Goal: Task Accomplishment & Management: Use online tool/utility

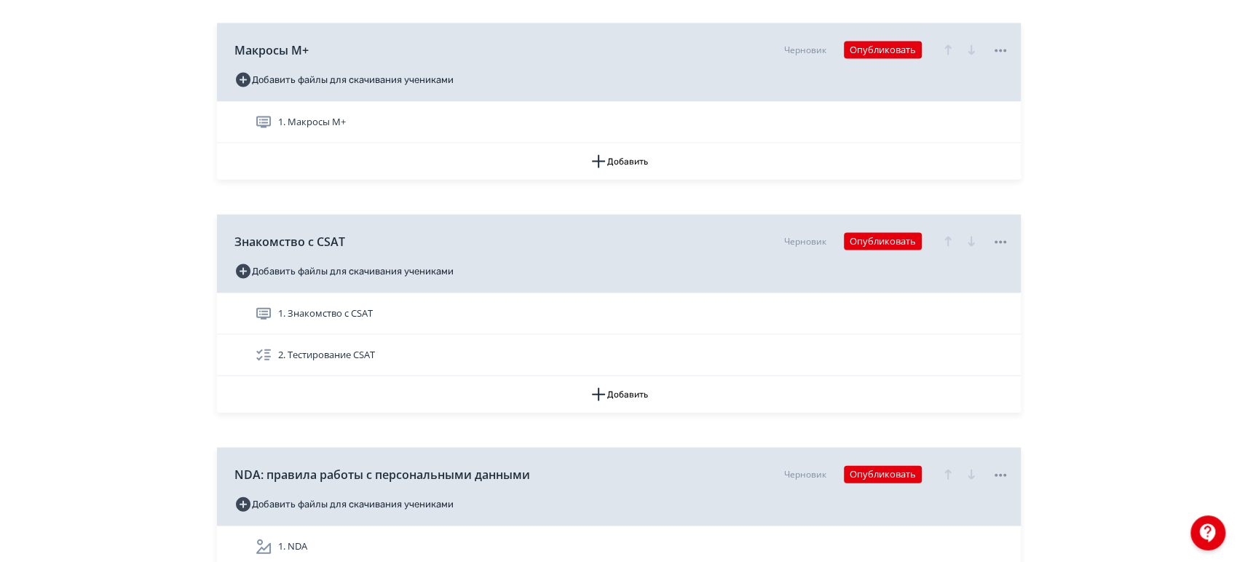
scroll to position [9463, 0]
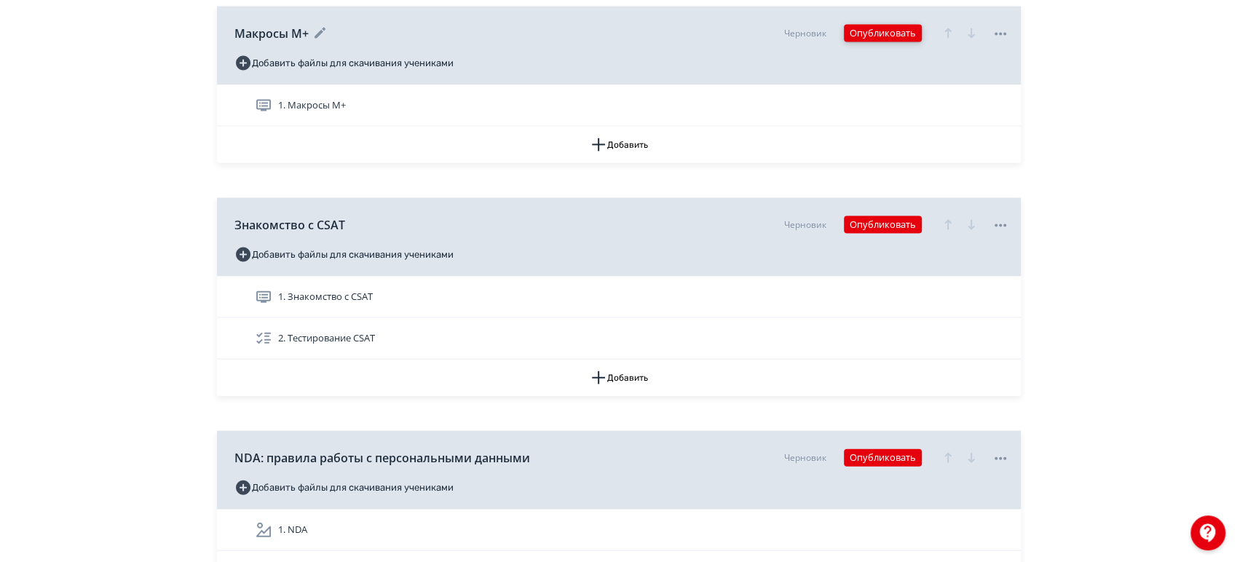
click at [876, 25] on button "Опубликовать" at bounding box center [883, 33] width 78 height 17
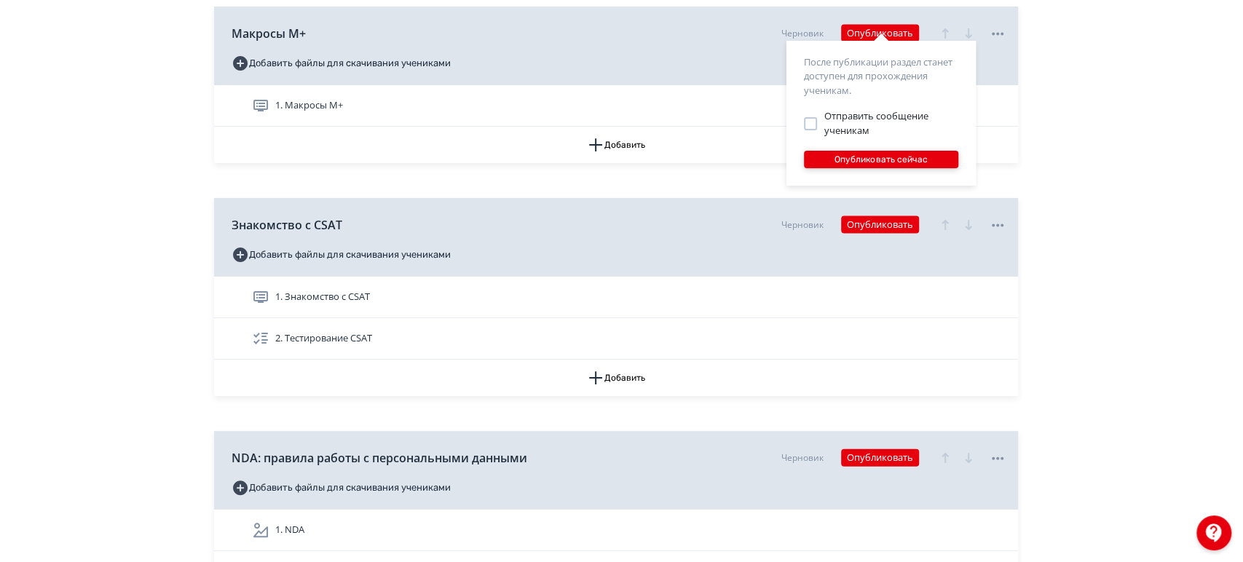
click at [880, 160] on button "Опубликовать сейчас" at bounding box center [881, 159] width 154 height 17
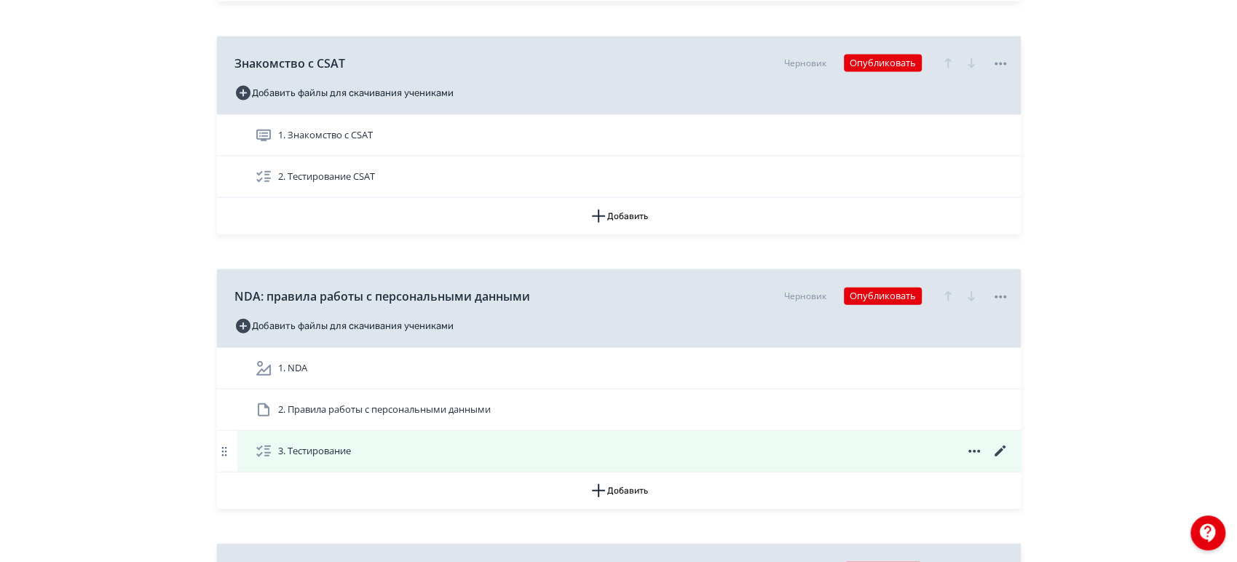
scroll to position [9544, 0]
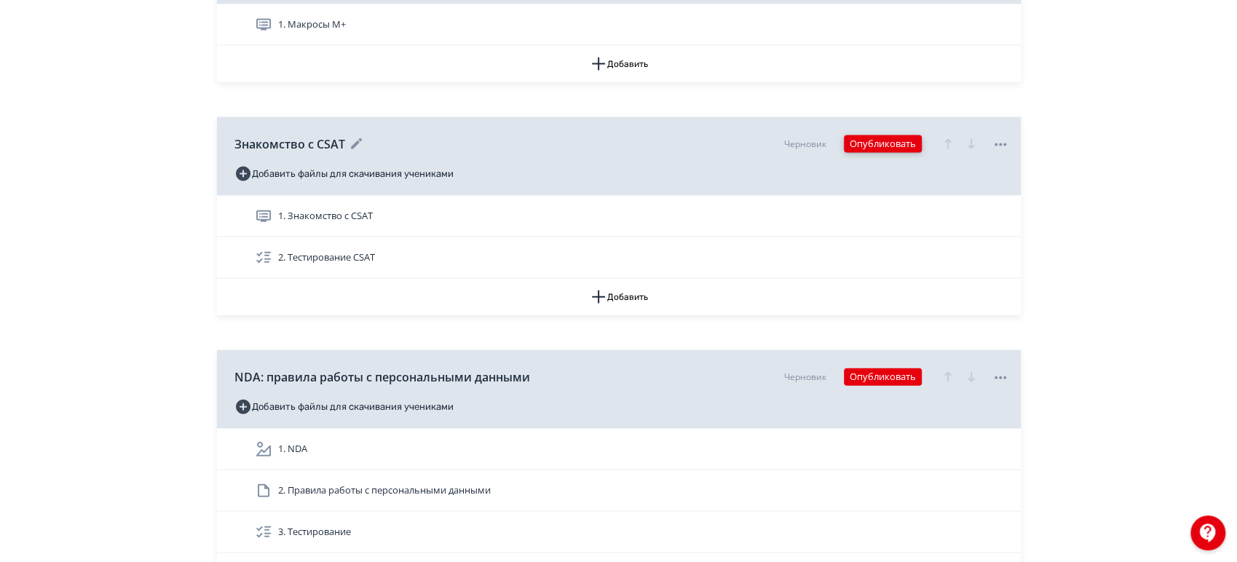
click at [878, 138] on button "Опубликовать" at bounding box center [883, 143] width 78 height 17
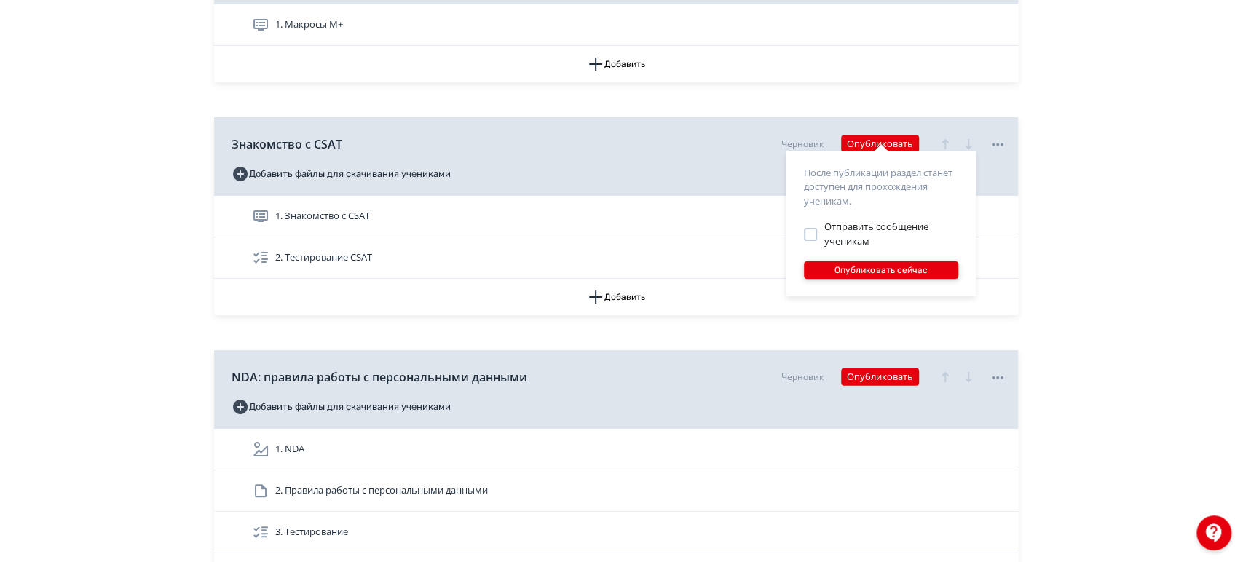
click at [908, 267] on button "Опубликовать сейчас" at bounding box center [881, 269] width 154 height 17
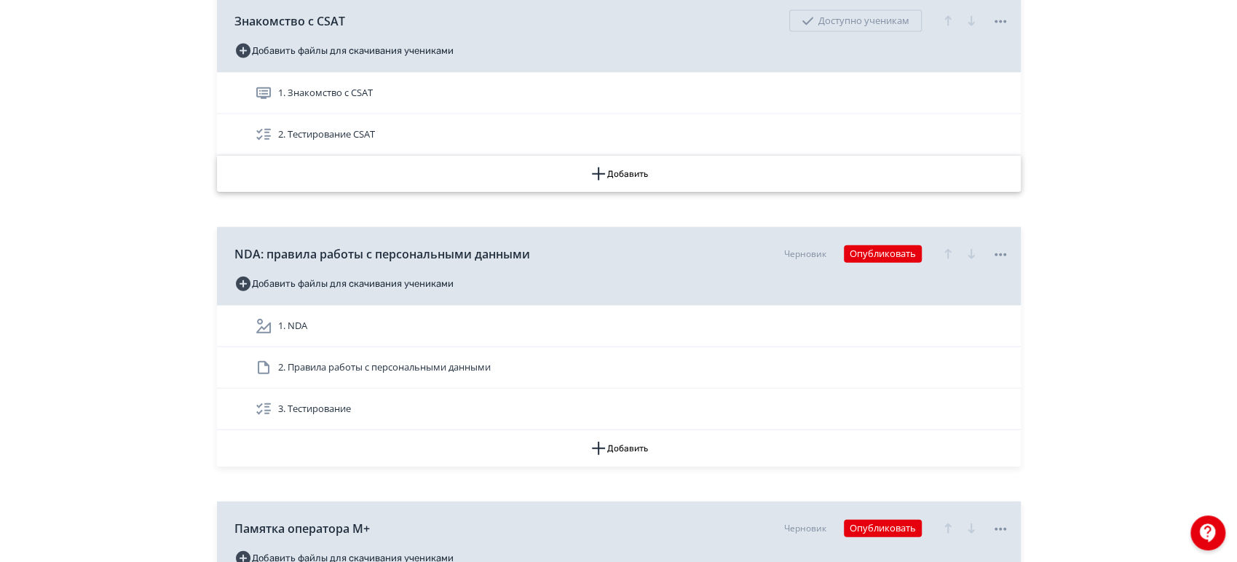
scroll to position [9705, 0]
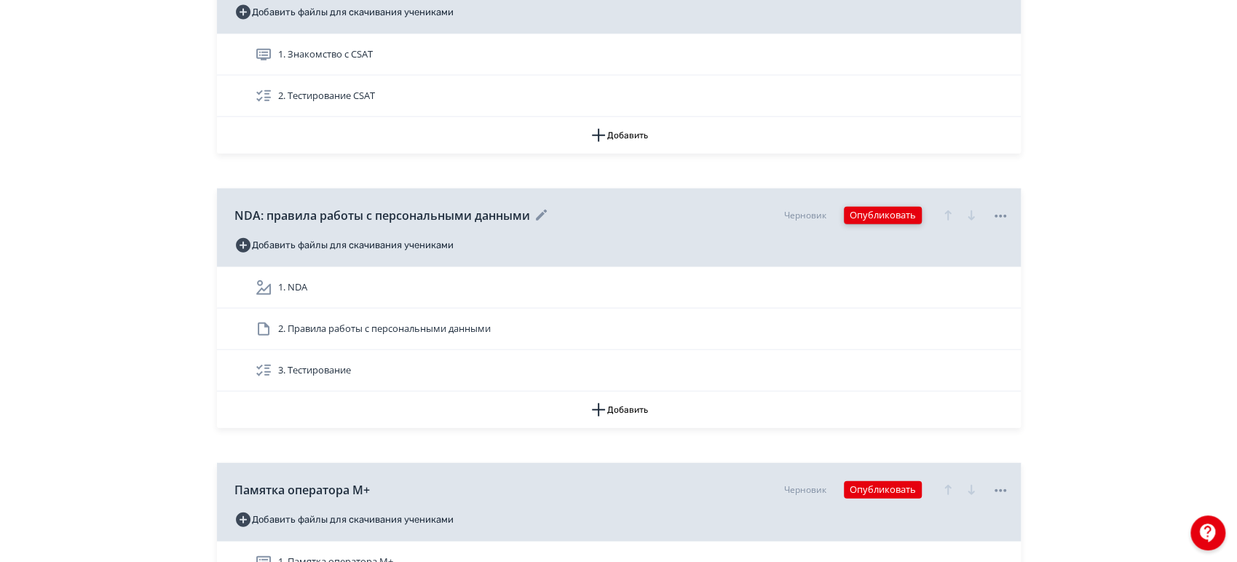
click at [897, 213] on button "Опубликовать" at bounding box center [883, 215] width 78 height 17
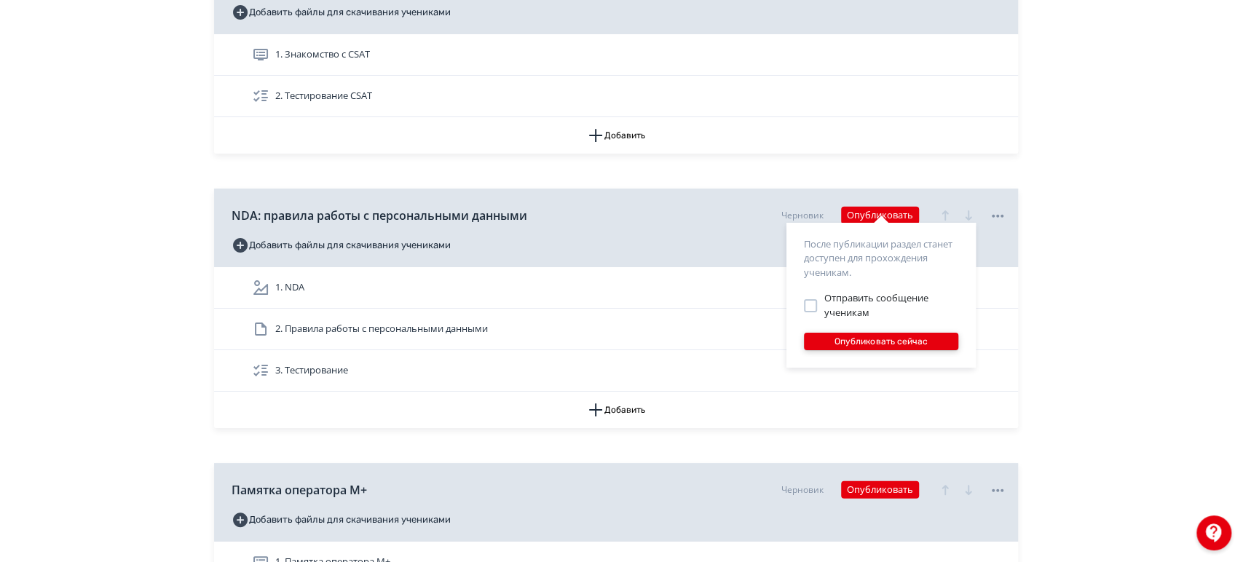
click at [898, 338] on button "Опубликовать сейчас" at bounding box center [881, 341] width 154 height 17
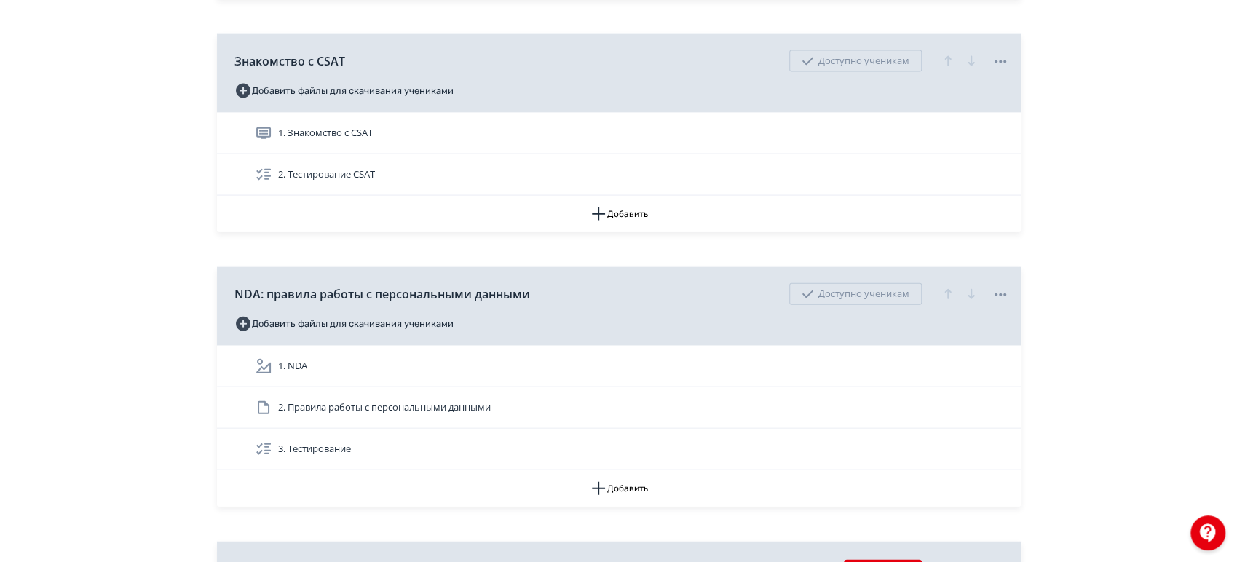
scroll to position [9624, 0]
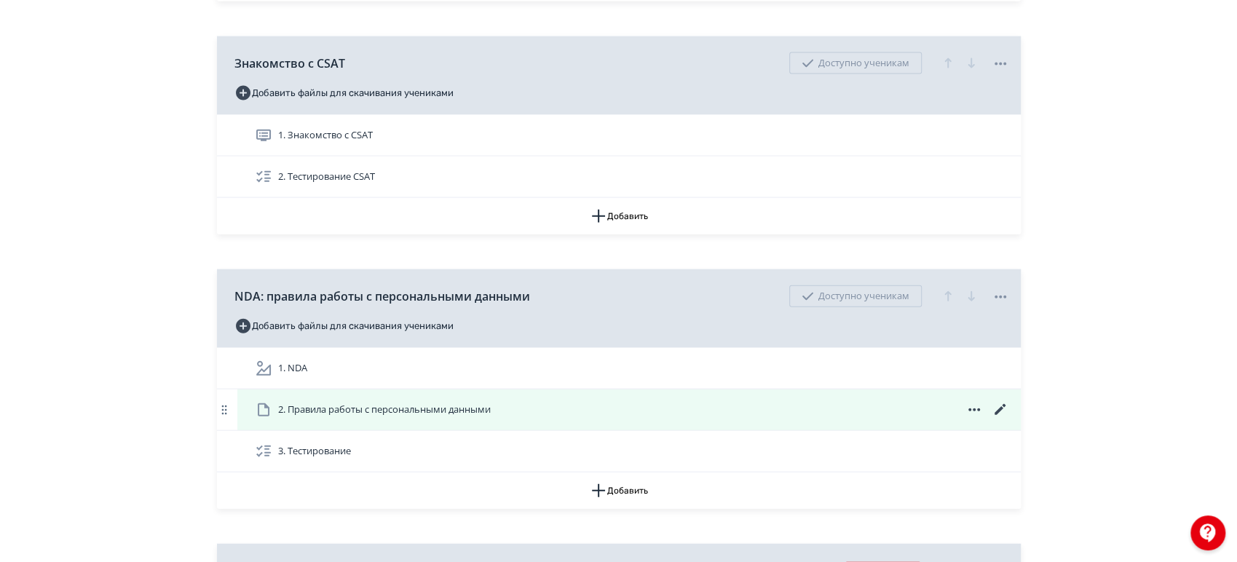
click at [1001, 401] on icon at bounding box center [999, 409] width 17 height 17
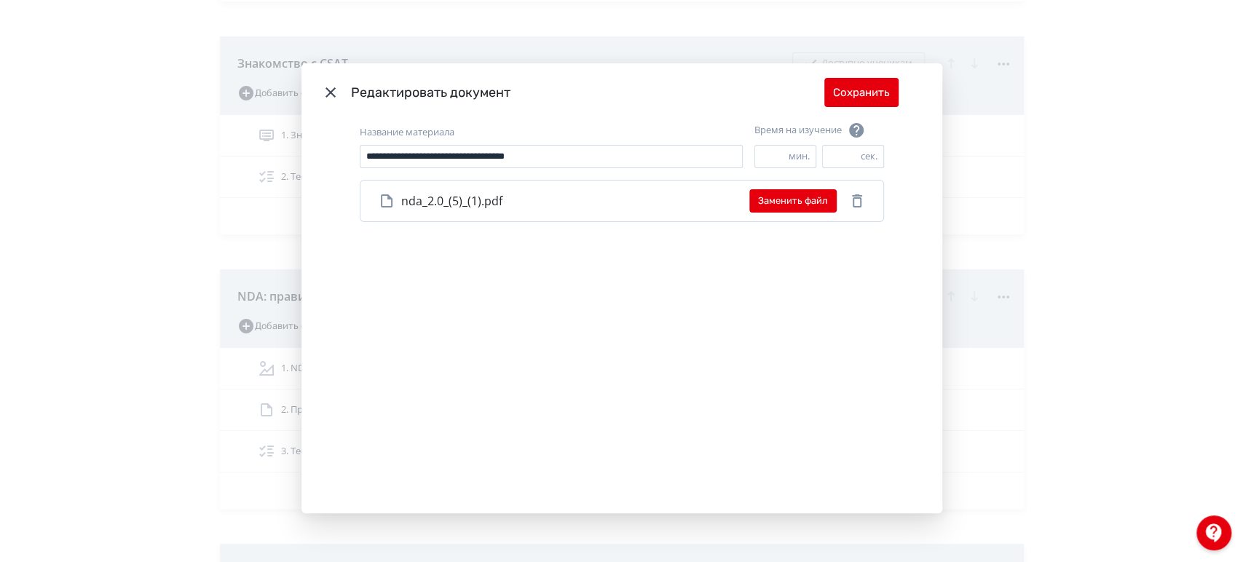
click at [322, 97] on icon "Modal" at bounding box center [330, 92] width 17 height 17
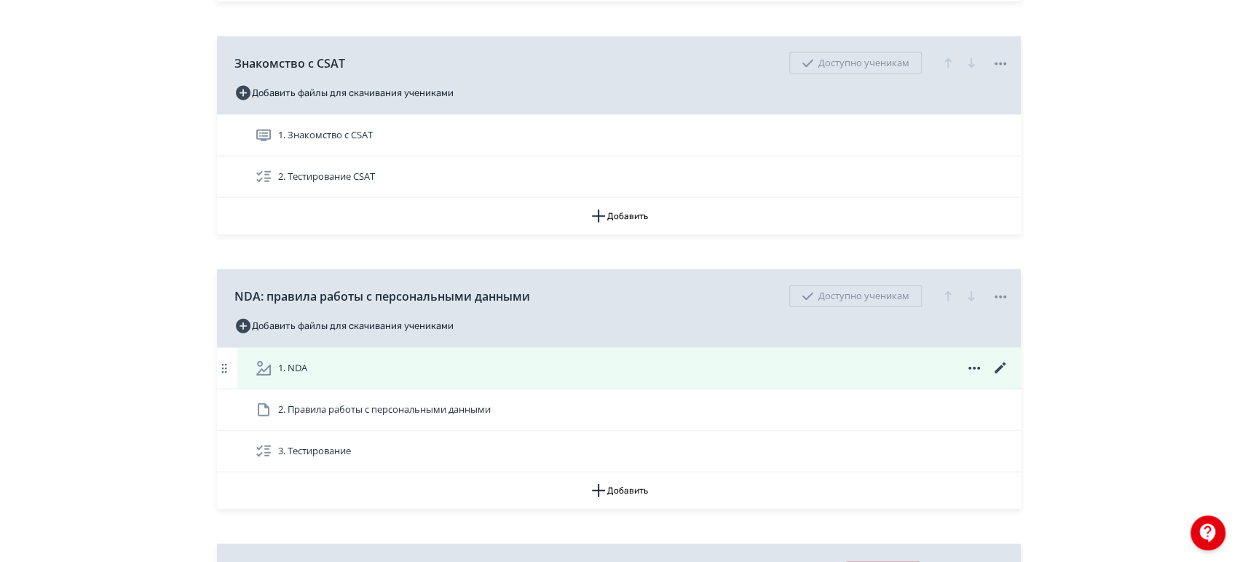
click at [423, 360] on div "1. NDA" at bounding box center [632, 368] width 754 height 17
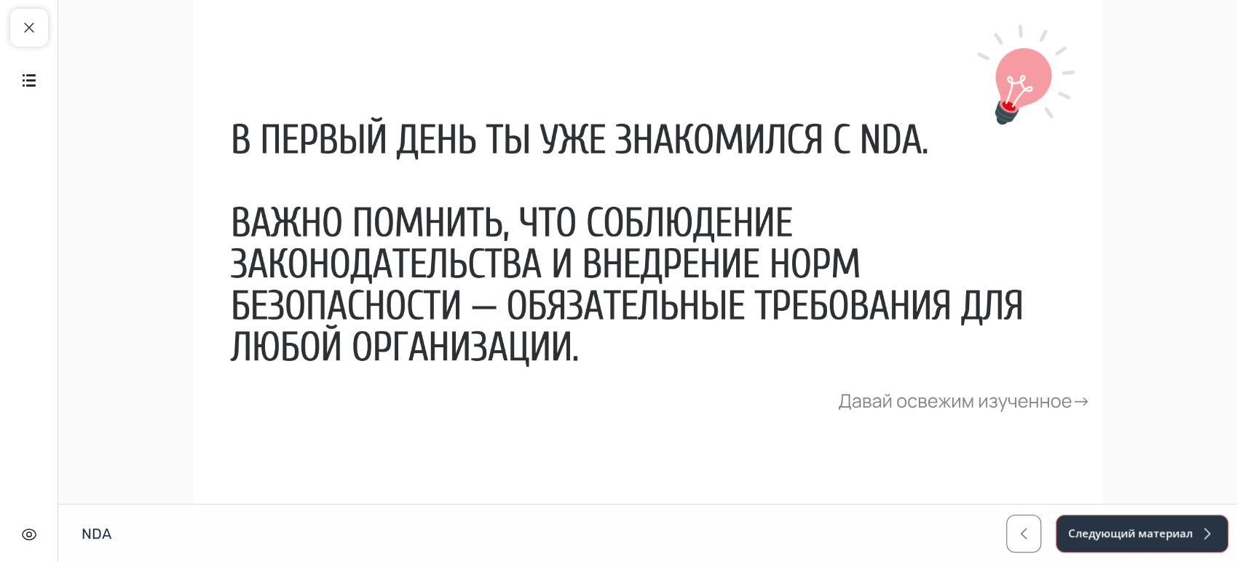
click at [1112, 544] on button "Следующий материал" at bounding box center [1141, 534] width 173 height 38
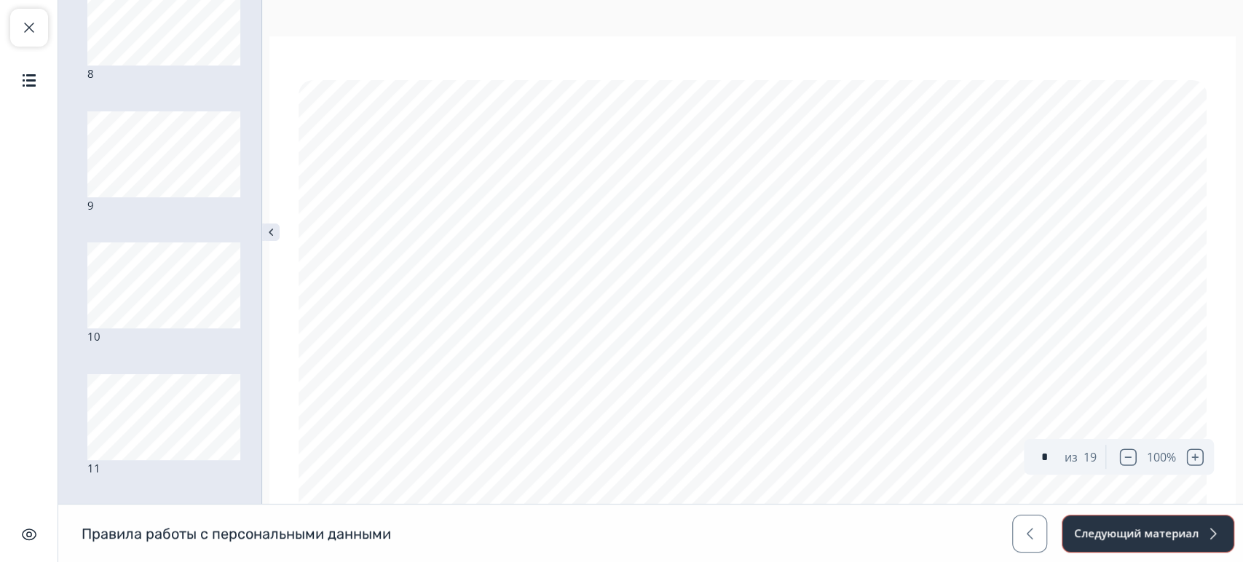
scroll to position [1032, 0]
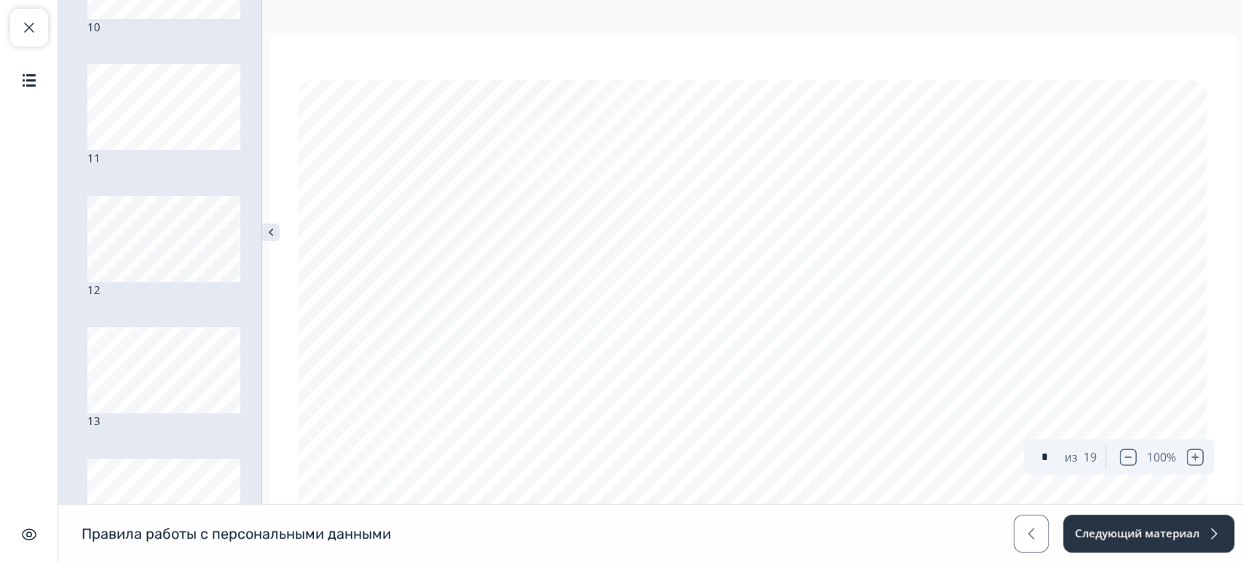
type input "**"
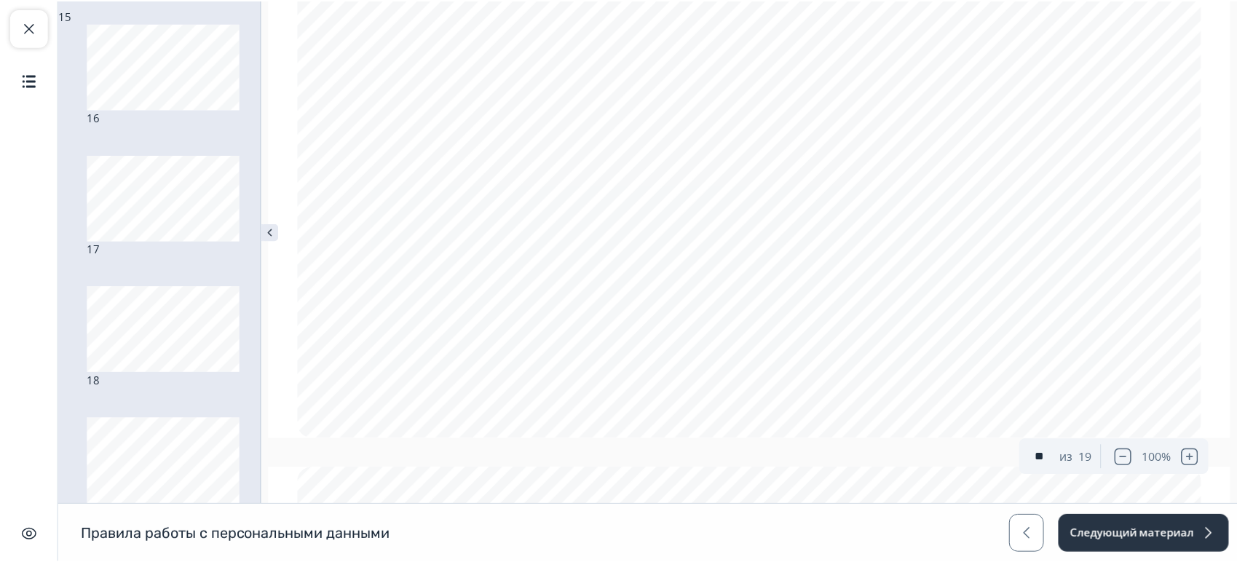
scroll to position [1588, 0]
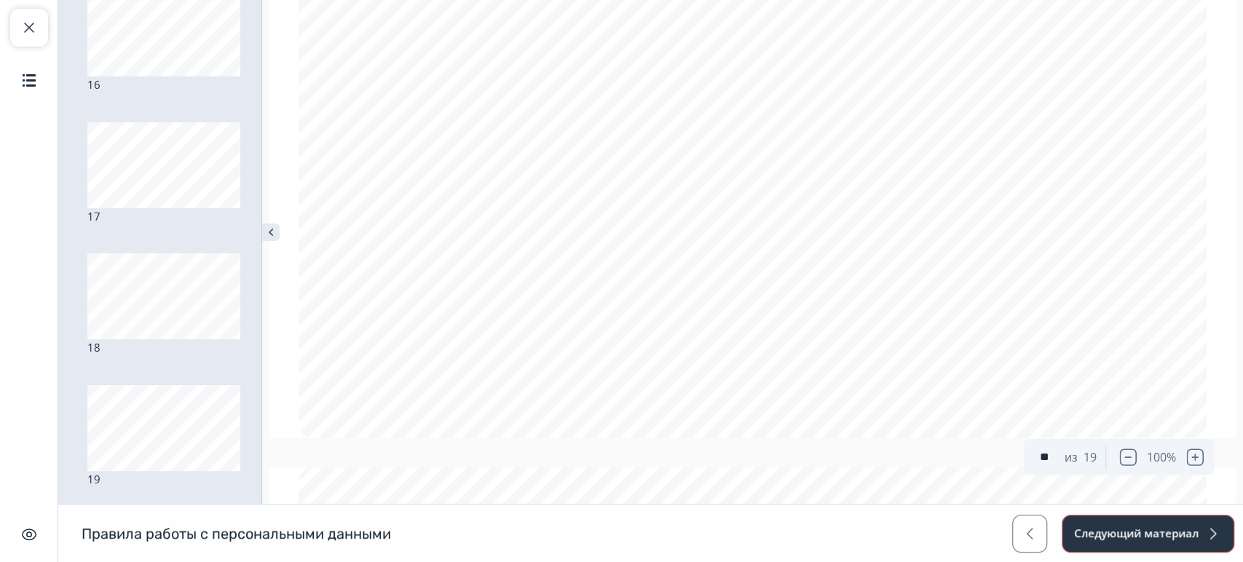
click at [1095, 526] on button "Следующий материал" at bounding box center [1147, 534] width 173 height 38
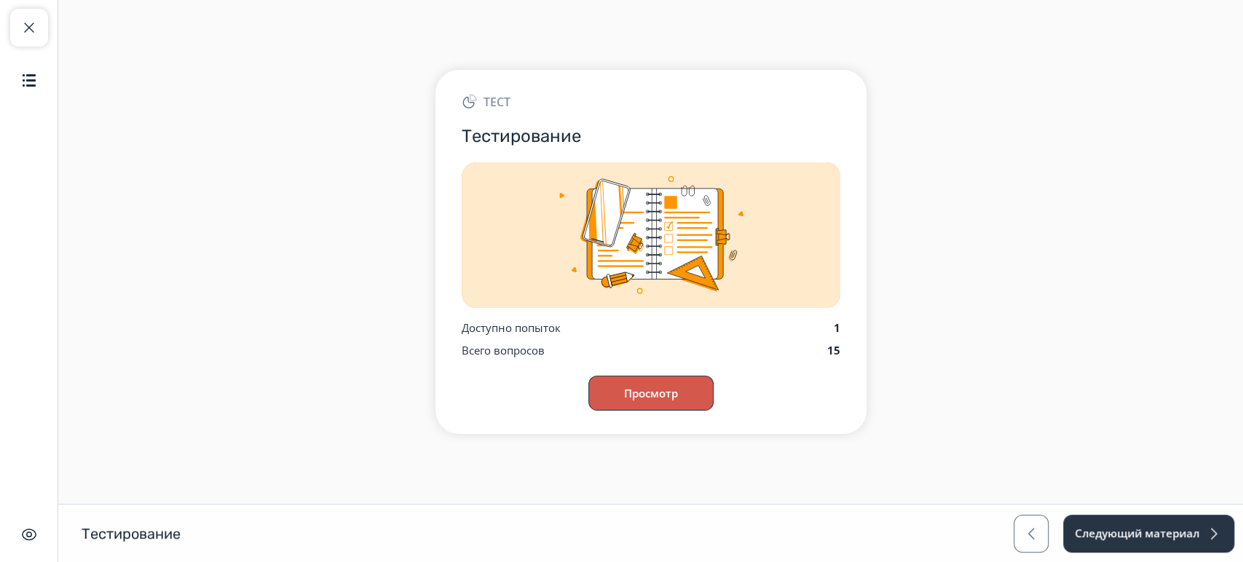
click at [635, 383] on button "Просмотр" at bounding box center [650, 393] width 125 height 35
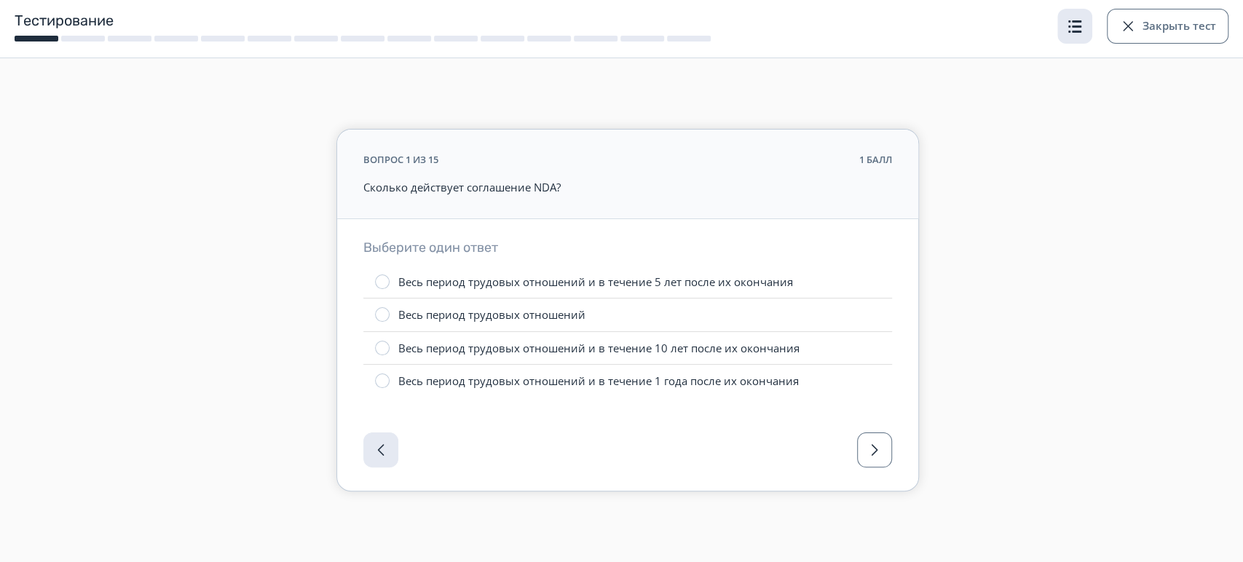
click at [1076, 27] on span "button" at bounding box center [1074, 25] width 17 height 17
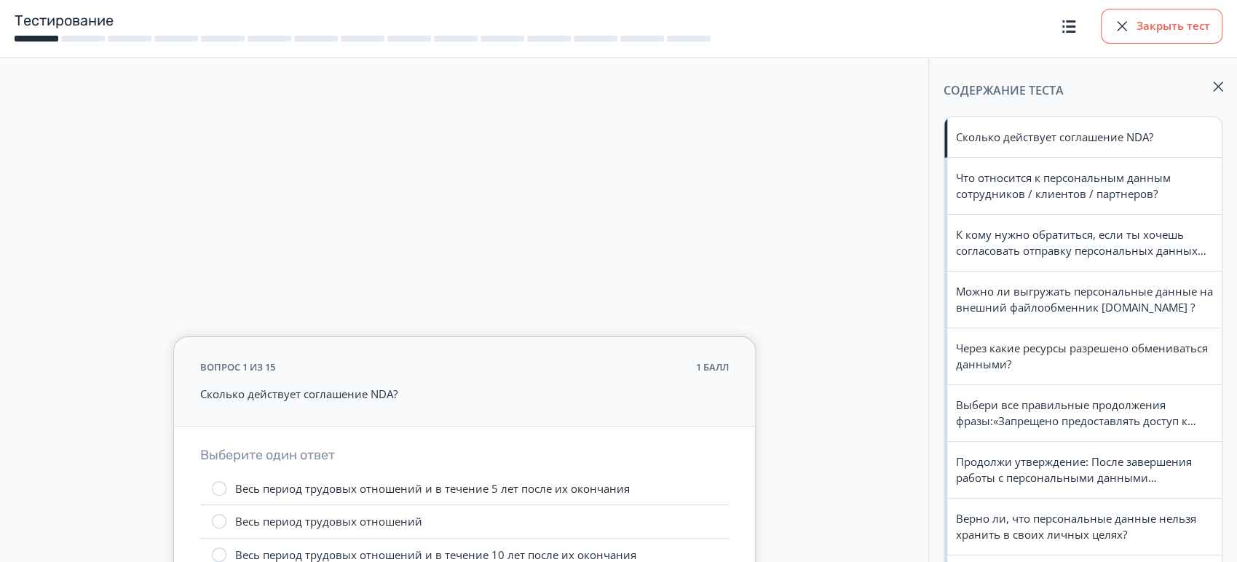
click at [1138, 26] on button "Закрыть тест" at bounding box center [1162, 26] width 122 height 35
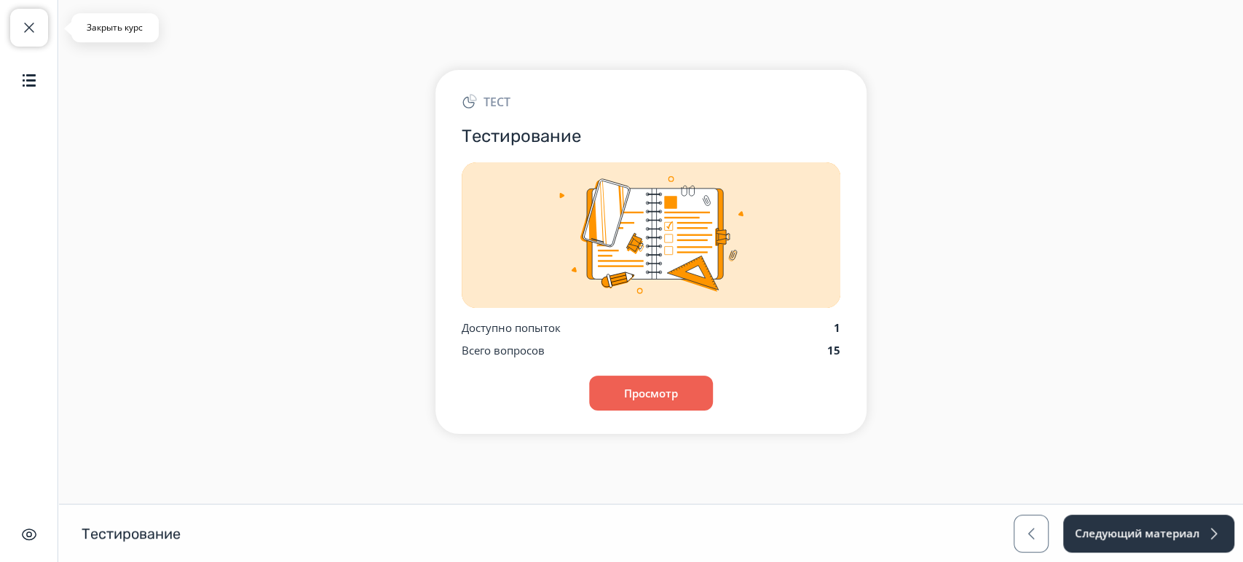
click at [41, 36] on button "Закрыть курс" at bounding box center [29, 28] width 38 height 38
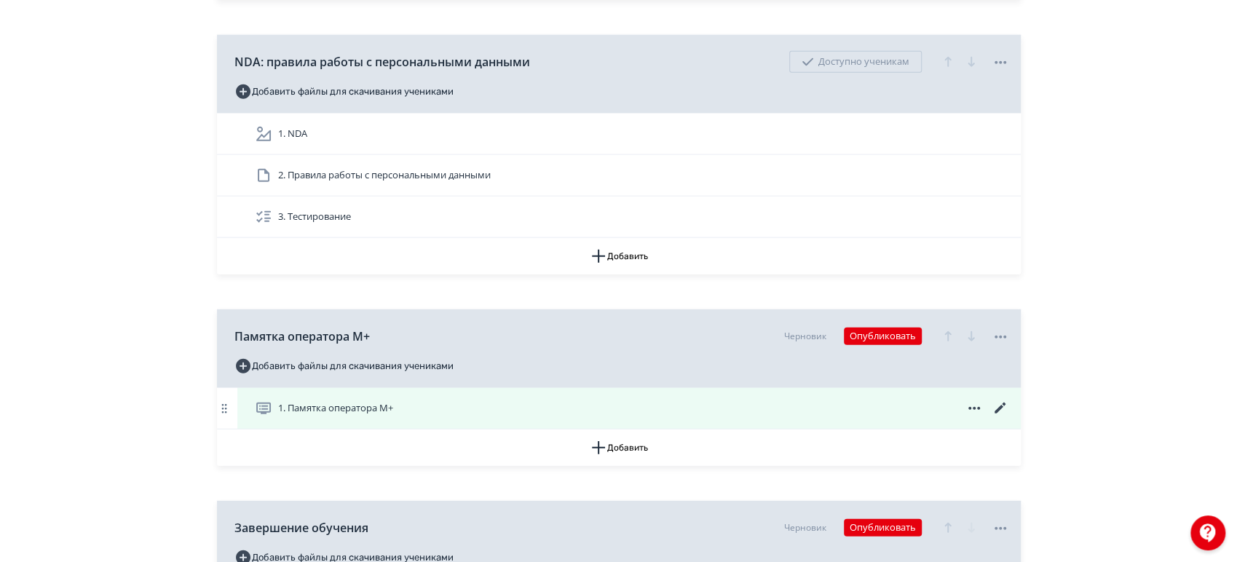
scroll to position [9867, 0]
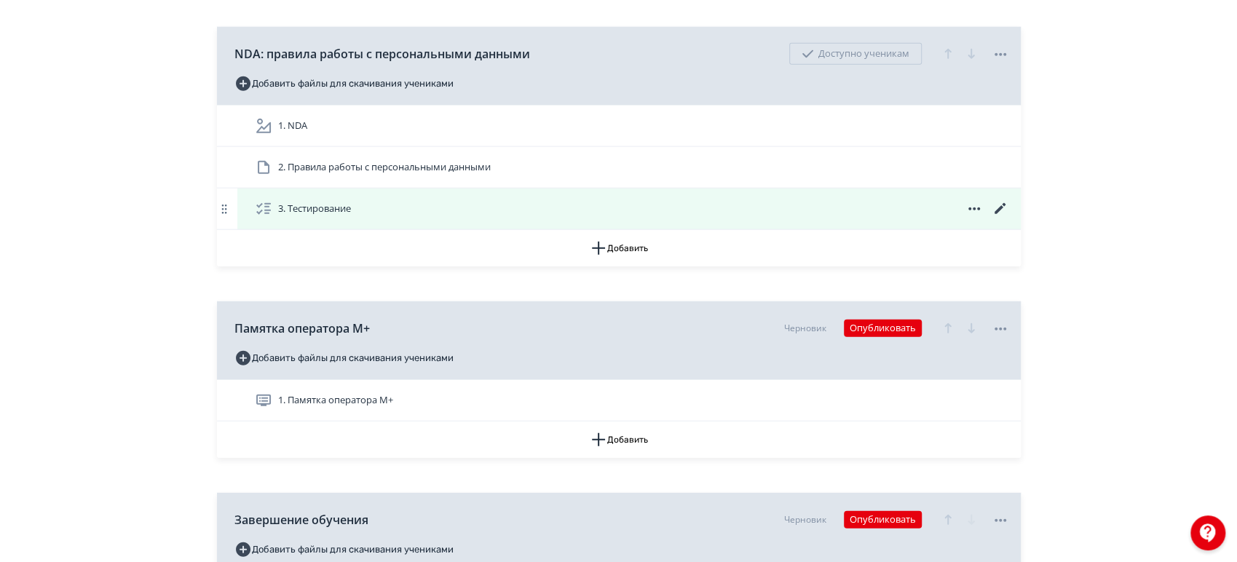
click at [994, 200] on icon at bounding box center [999, 208] width 17 height 17
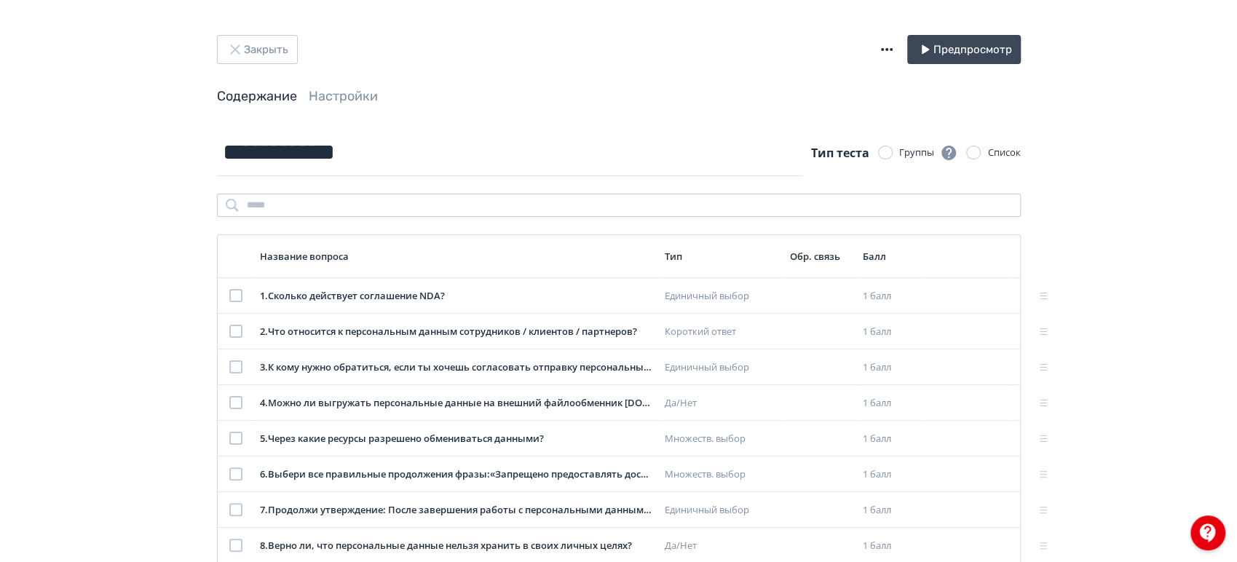
drag, startPoint x: 362, startPoint y: 191, endPoint x: 382, endPoint y: 197, distance: 20.5
click at [365, 192] on div "**********" at bounding box center [619, 489] width 804 height 721
drag, startPoint x: 382, startPoint y: 199, endPoint x: 373, endPoint y: 207, distance: 11.9
click at [374, 206] on input "search" at bounding box center [619, 205] width 804 height 23
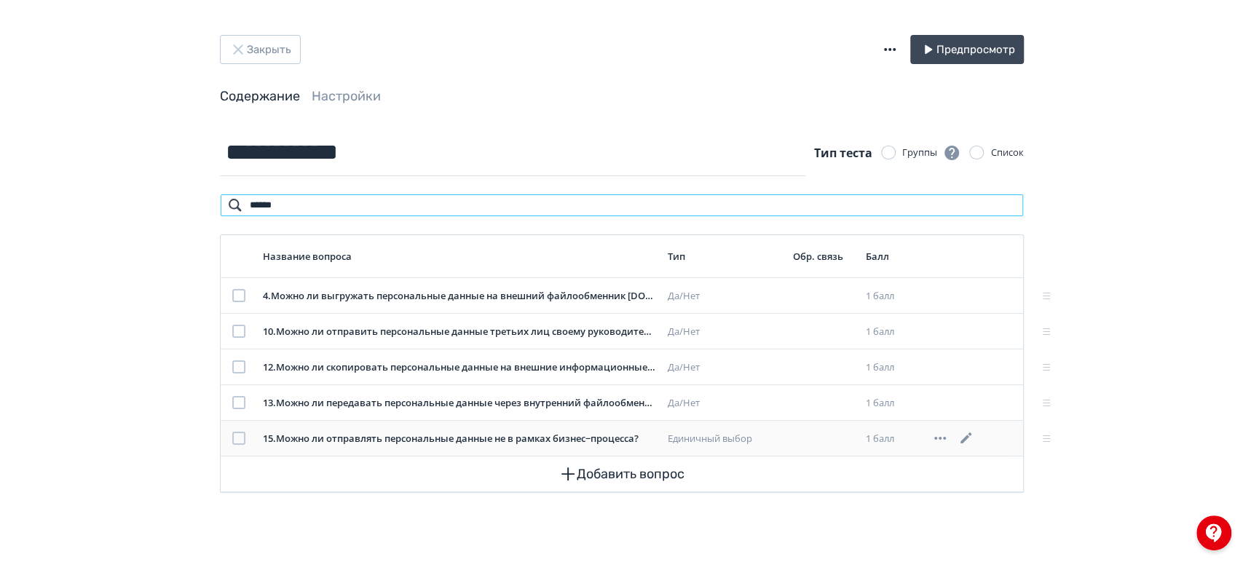
type input "*****"
click at [967, 437] on icon at bounding box center [965, 437] width 11 height 11
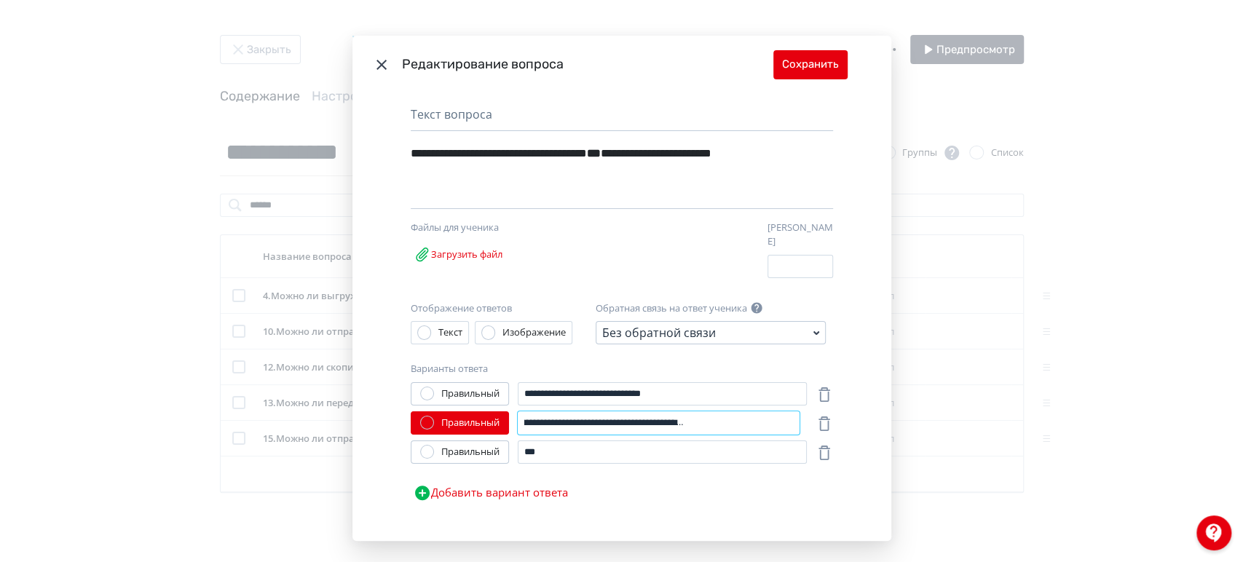
scroll to position [0, 245]
drag, startPoint x: 637, startPoint y: 416, endPoint x: 534, endPoint y: 401, distance: 104.4
click at [534, 401] on div "**********" at bounding box center [622, 444] width 422 height 125
click at [373, 57] on icon "Modal" at bounding box center [381, 64] width 17 height 17
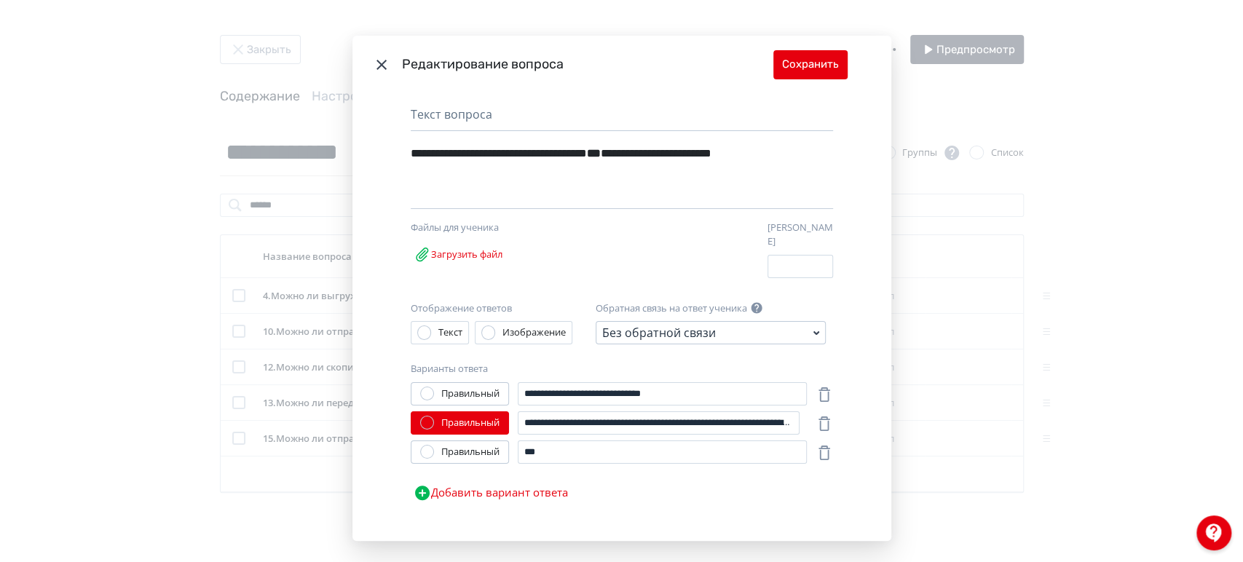
click at [376, 71] on icon "Modal" at bounding box center [381, 64] width 17 height 17
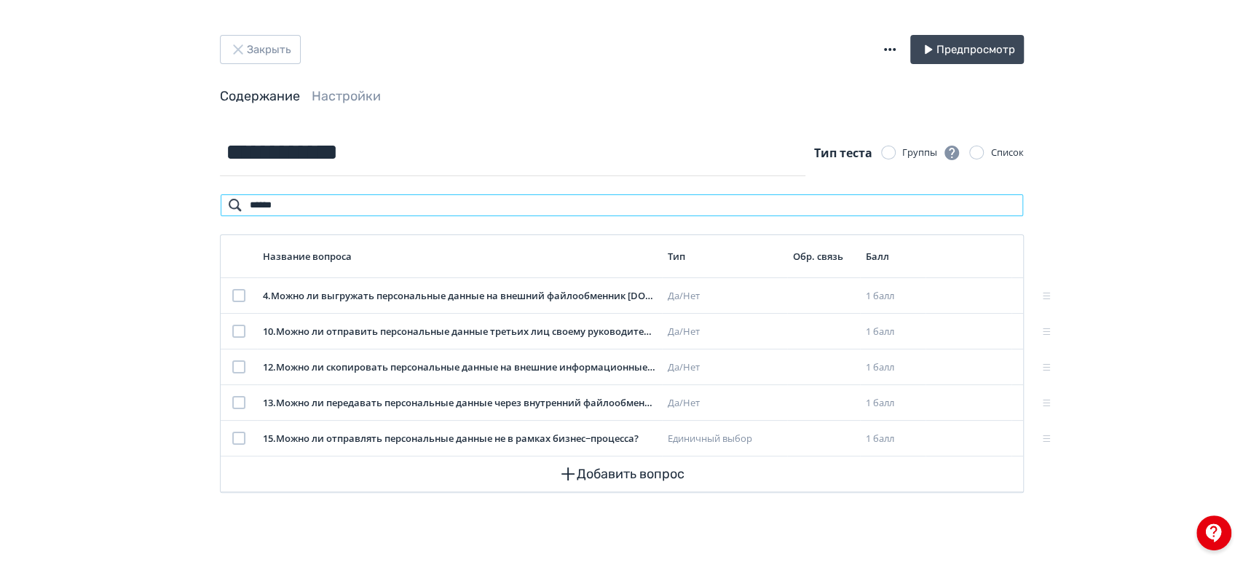
click at [641, 214] on input "*****" at bounding box center [622, 205] width 804 height 23
click at [967, 331] on icon at bounding box center [965, 330] width 17 height 17
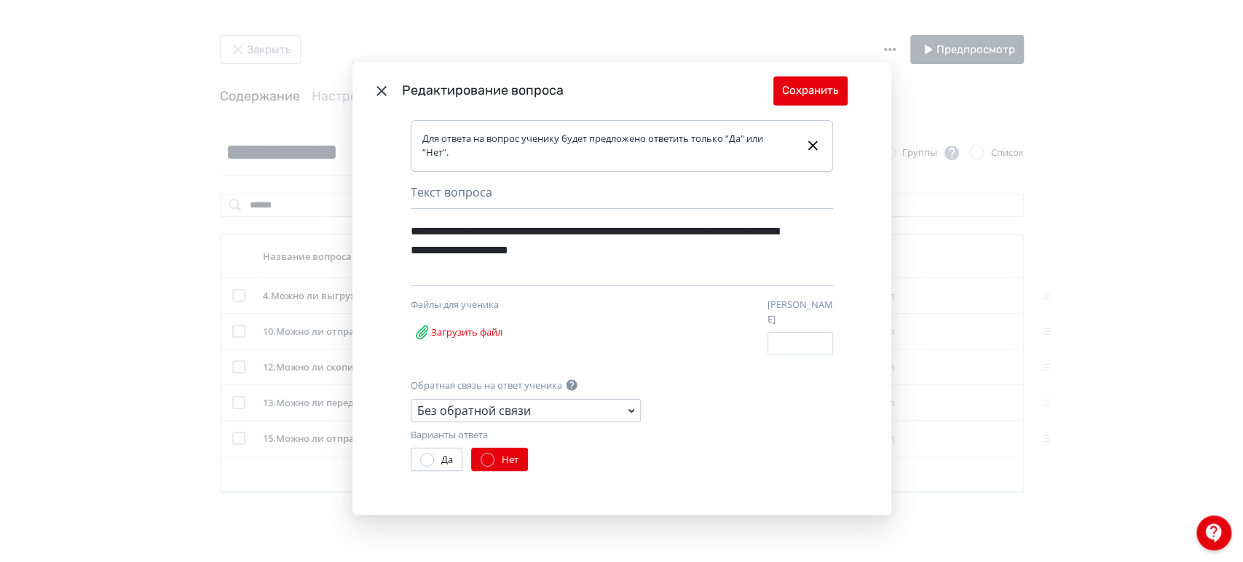
scroll to position [24, 0]
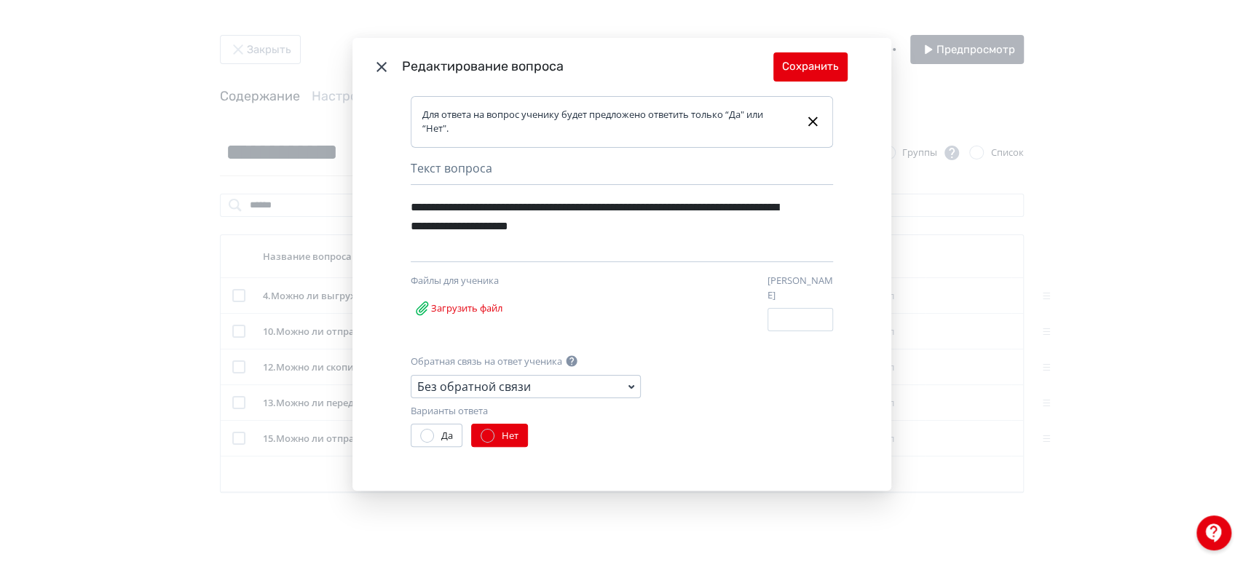
click at [378, 71] on icon "Modal" at bounding box center [381, 67] width 10 height 10
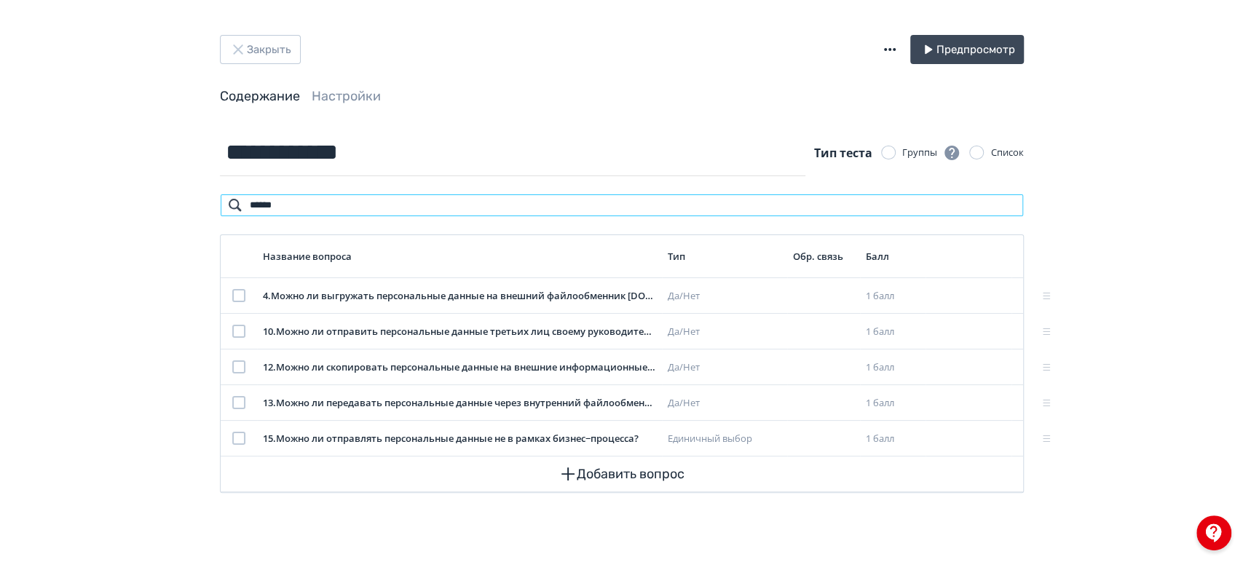
drag, startPoint x: 358, startPoint y: 196, endPoint x: 247, endPoint y: 197, distance: 111.4
click at [247, 197] on input "*****" at bounding box center [622, 205] width 804 height 23
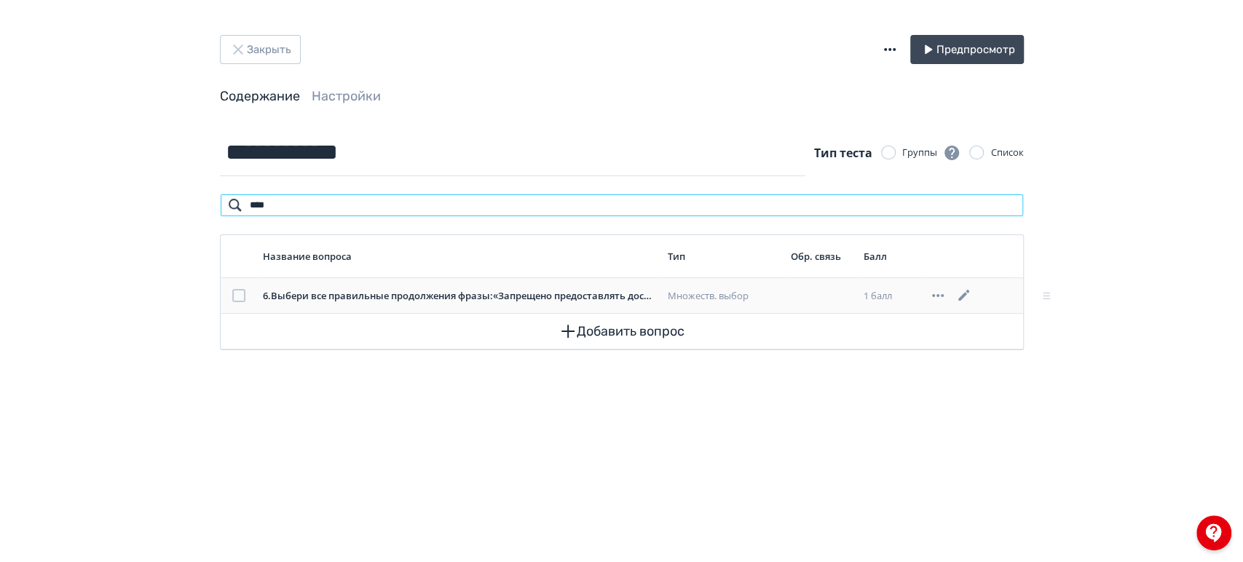
type input "****"
click at [959, 298] on icon at bounding box center [963, 295] width 11 height 11
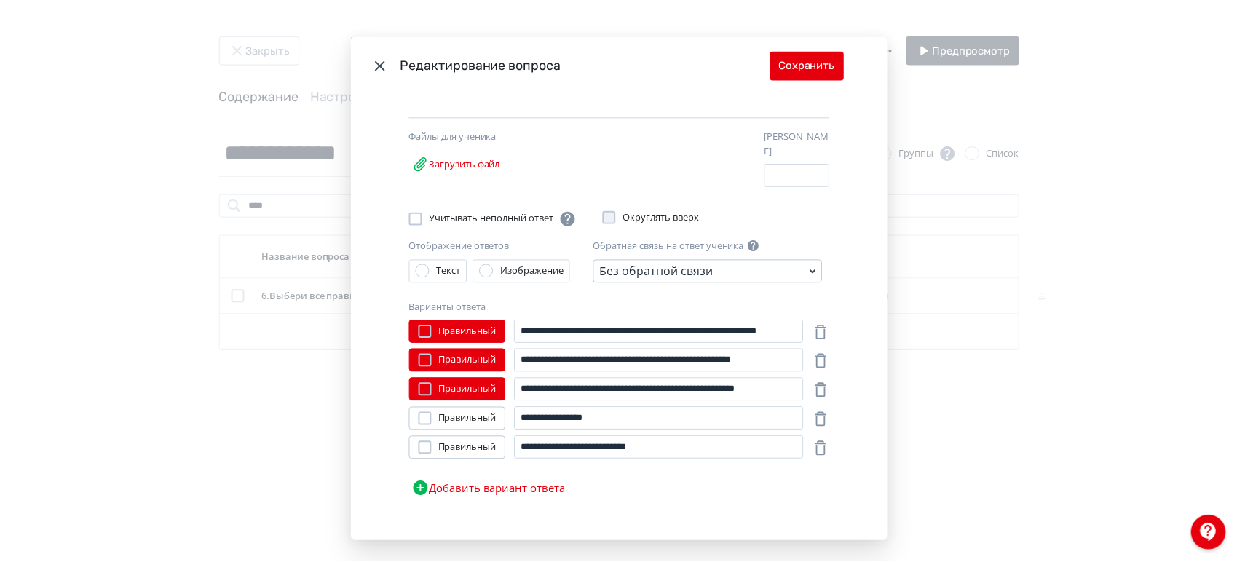
scroll to position [81, 0]
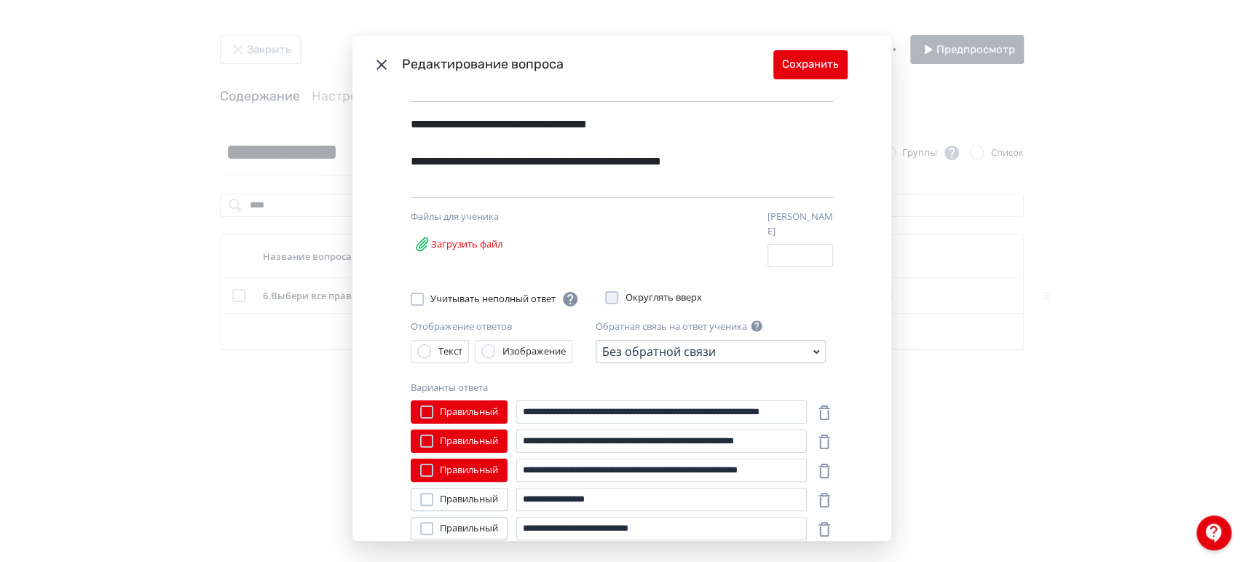
click at [379, 66] on icon "Modal" at bounding box center [381, 65] width 10 height 10
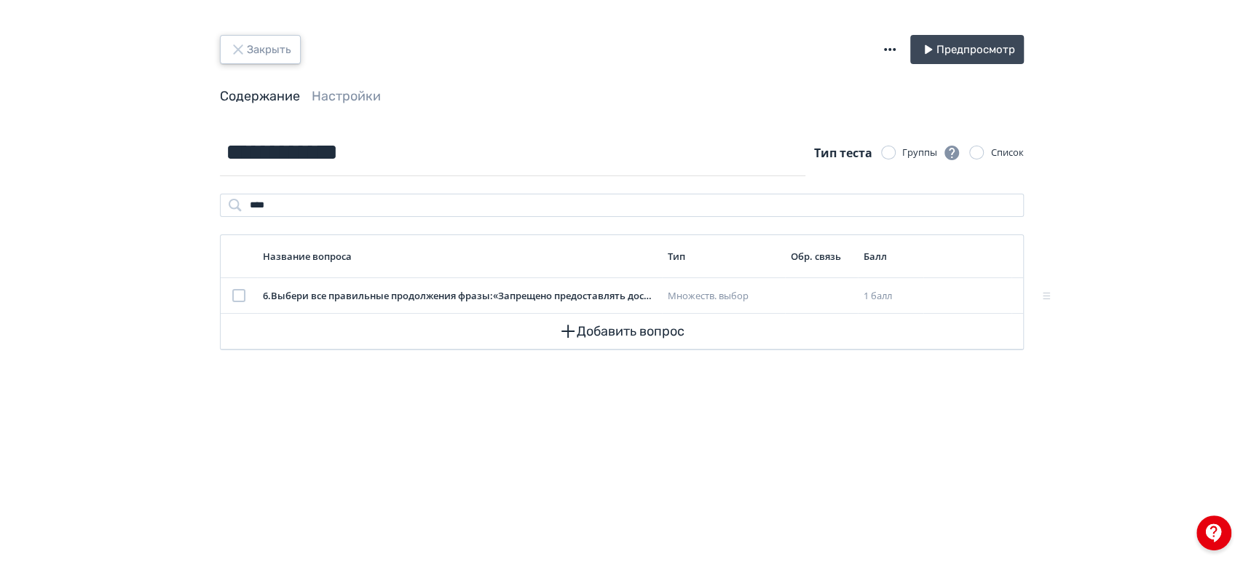
click at [259, 47] on button "Закрыть" at bounding box center [260, 49] width 81 height 29
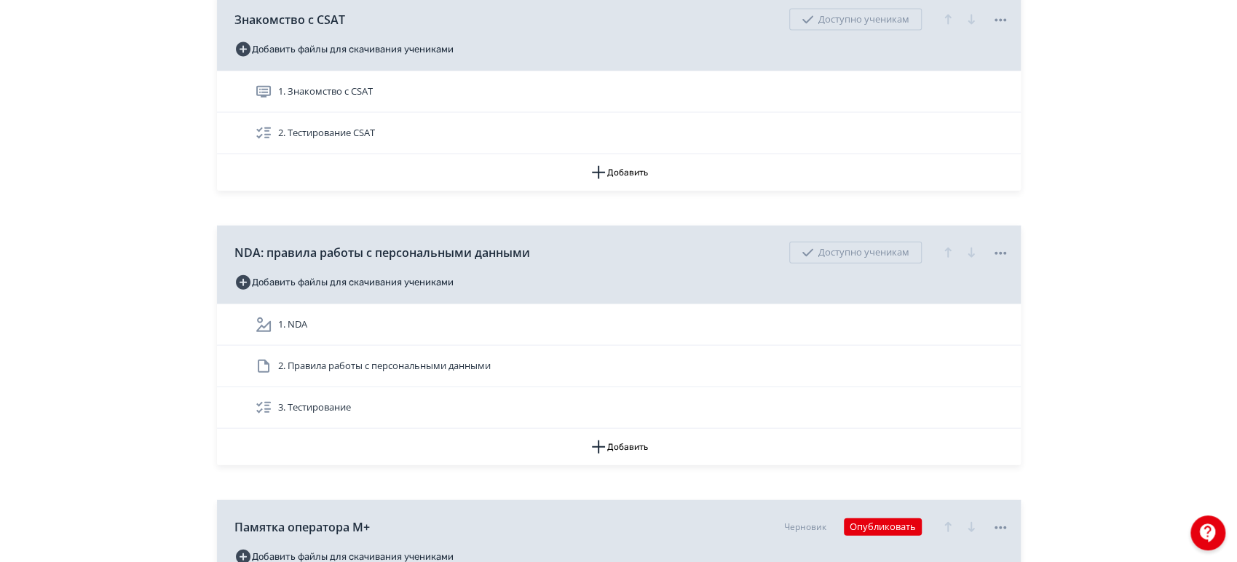
scroll to position [9705, 0]
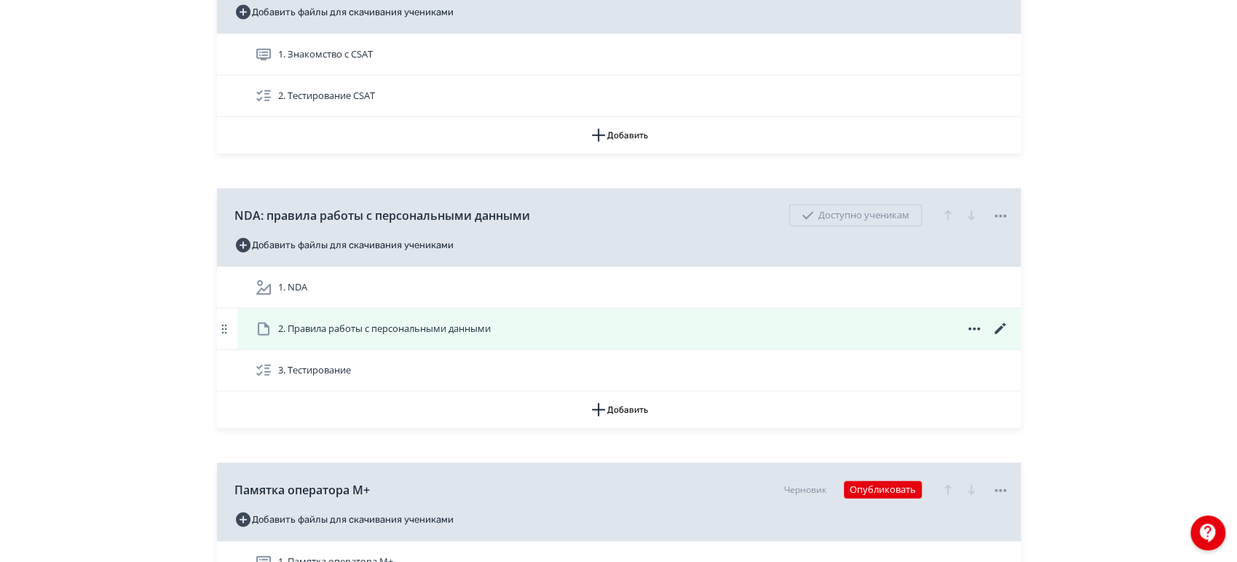
click at [835, 320] on div "2. Правила работы с персональными данными" at bounding box center [632, 328] width 754 height 17
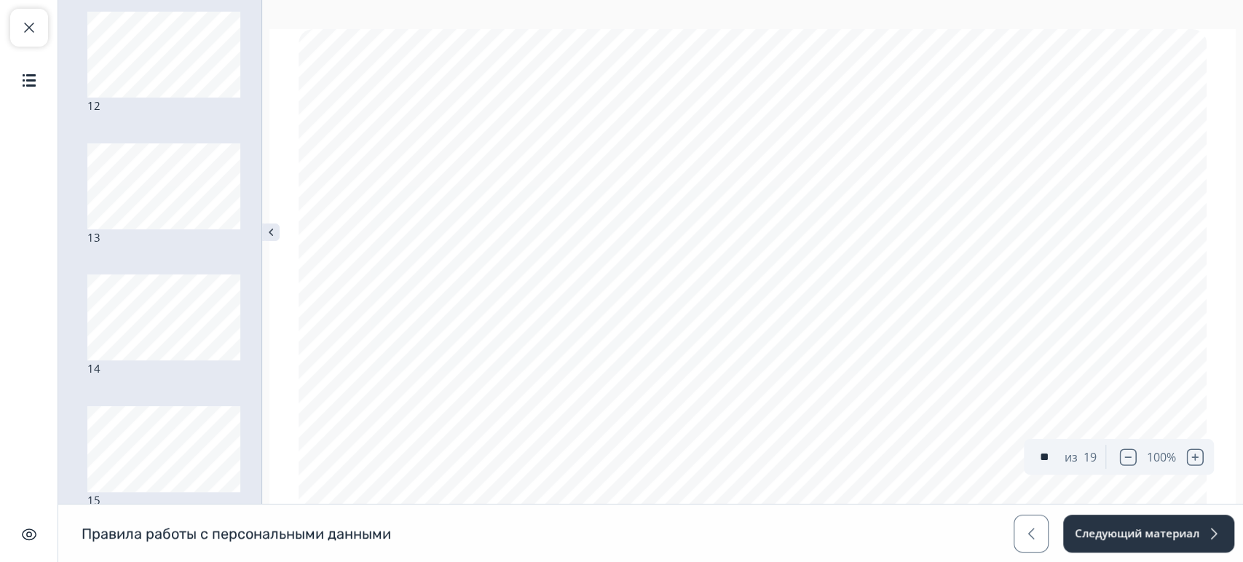
scroll to position [6703, 0]
type input "**"
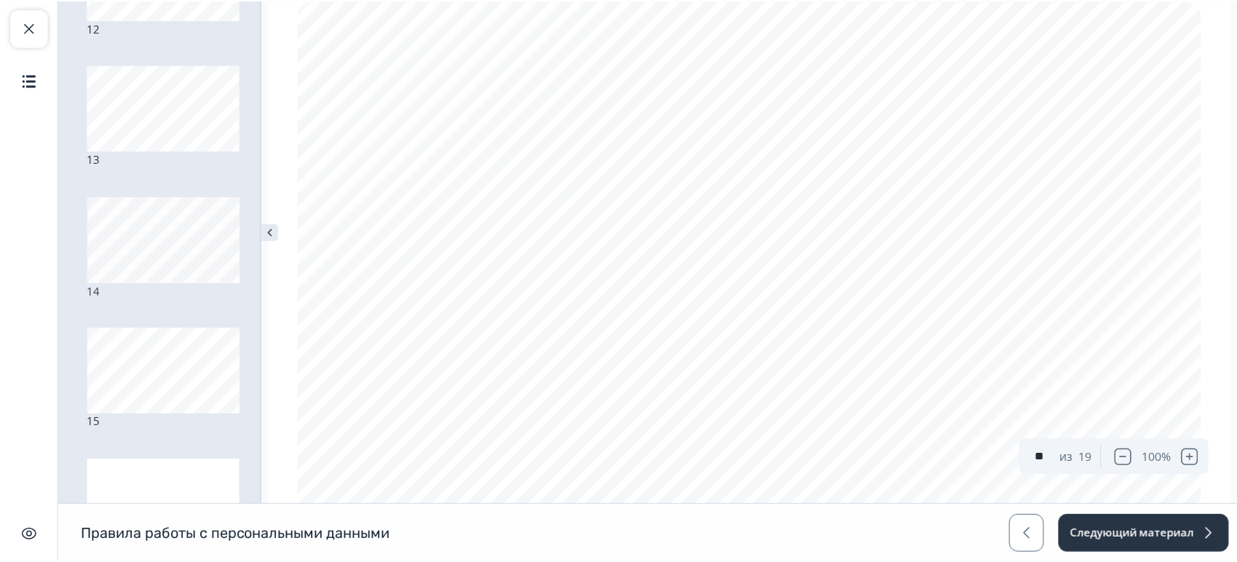
scroll to position [1239, 0]
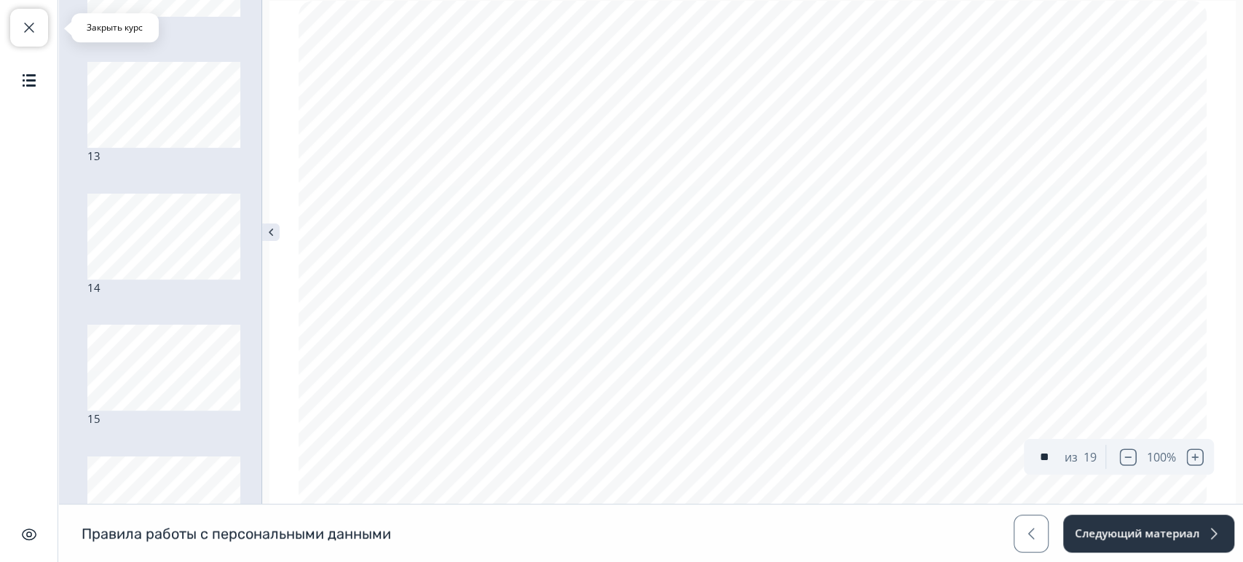
click at [47, 33] on button "Закрыть курс" at bounding box center [29, 28] width 38 height 38
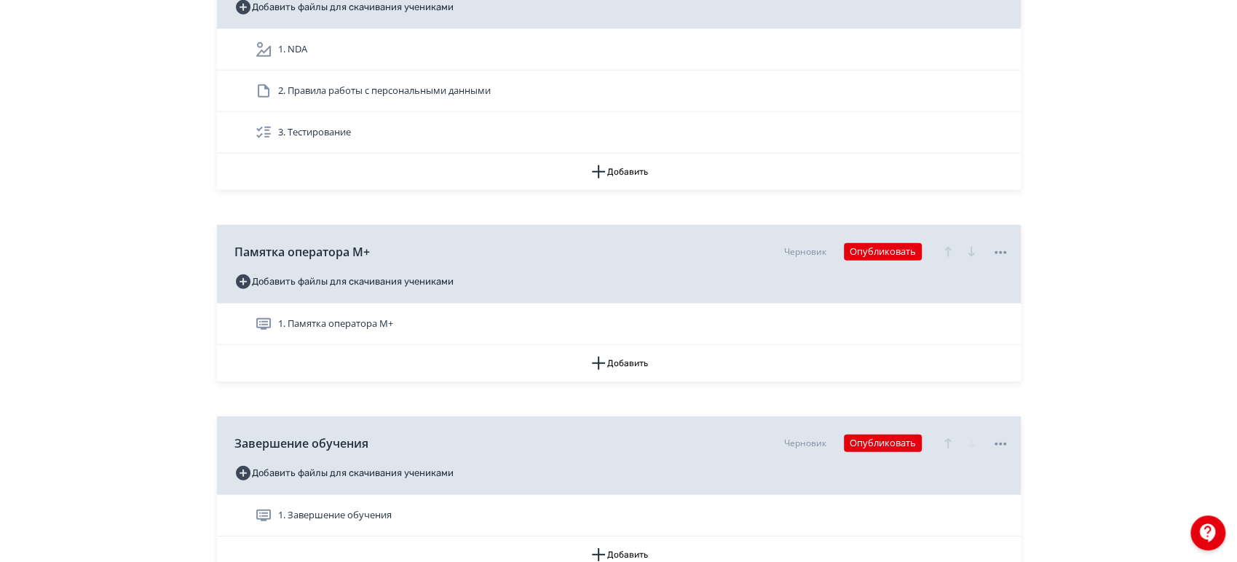
scroll to position [9948, 0]
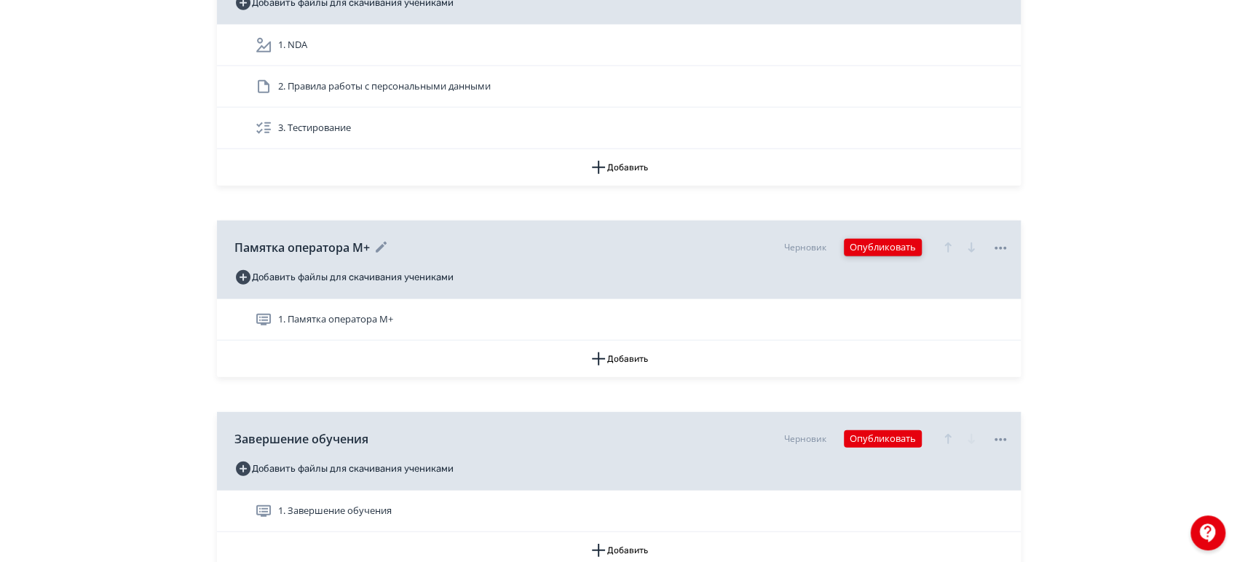
click at [881, 240] on button "Опубликовать" at bounding box center [883, 247] width 78 height 17
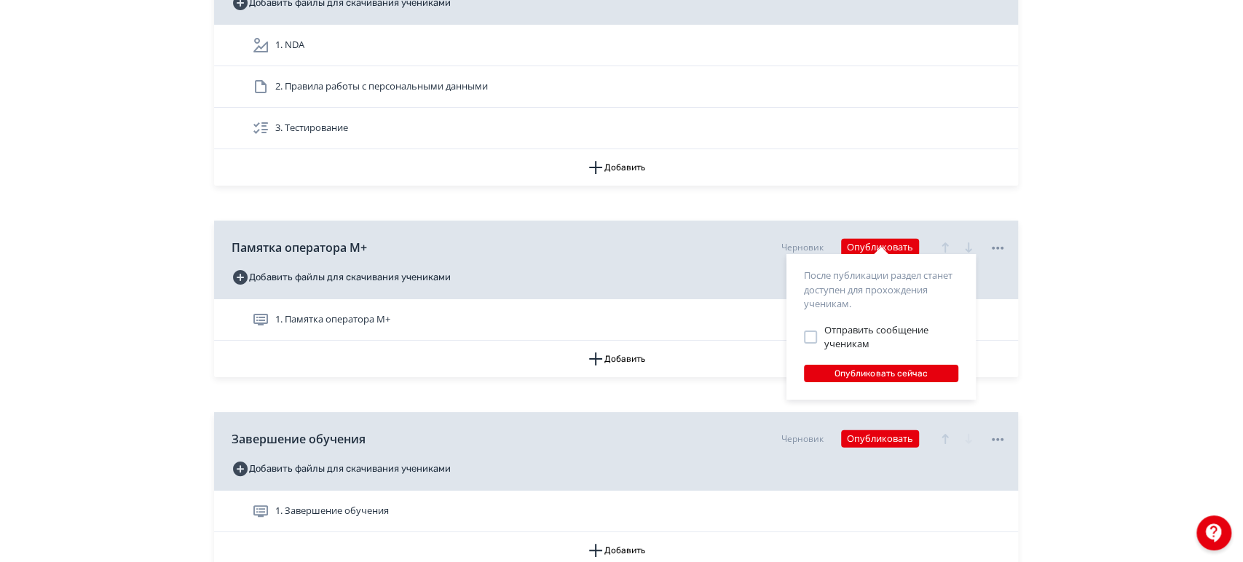
click at [870, 383] on div "После публикации раздел станет доступен для прохождения ученикам. Отправить соо…" at bounding box center [880, 327] width 189 height 146
click at [871, 373] on button "Опубликовать сейчас" at bounding box center [881, 373] width 154 height 17
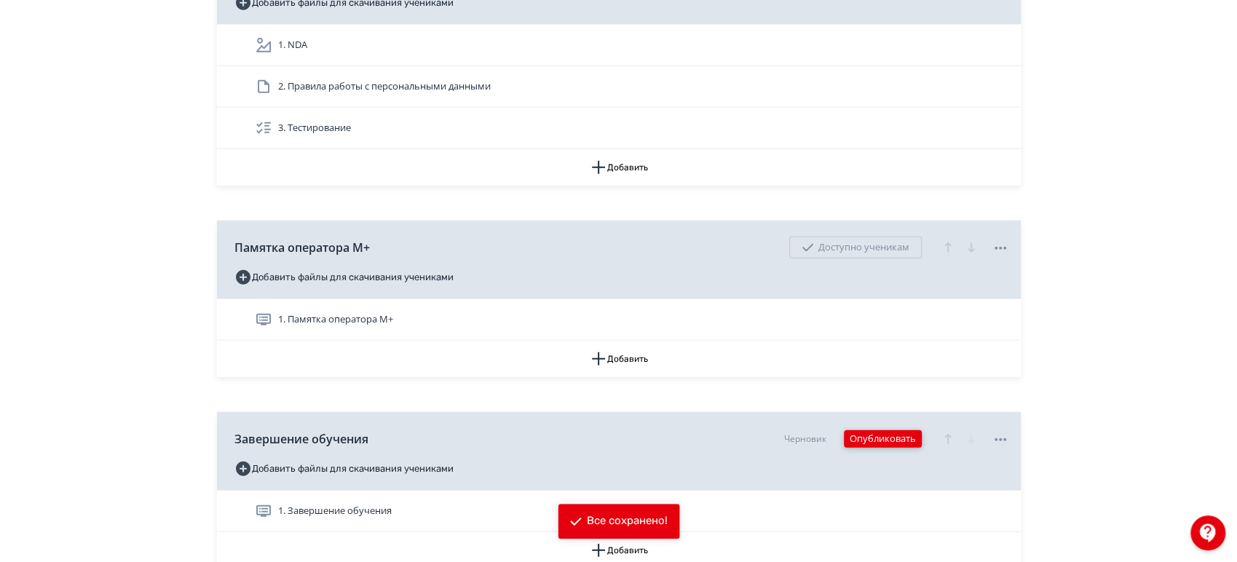
click at [884, 435] on button "Опубликовать" at bounding box center [883, 438] width 78 height 17
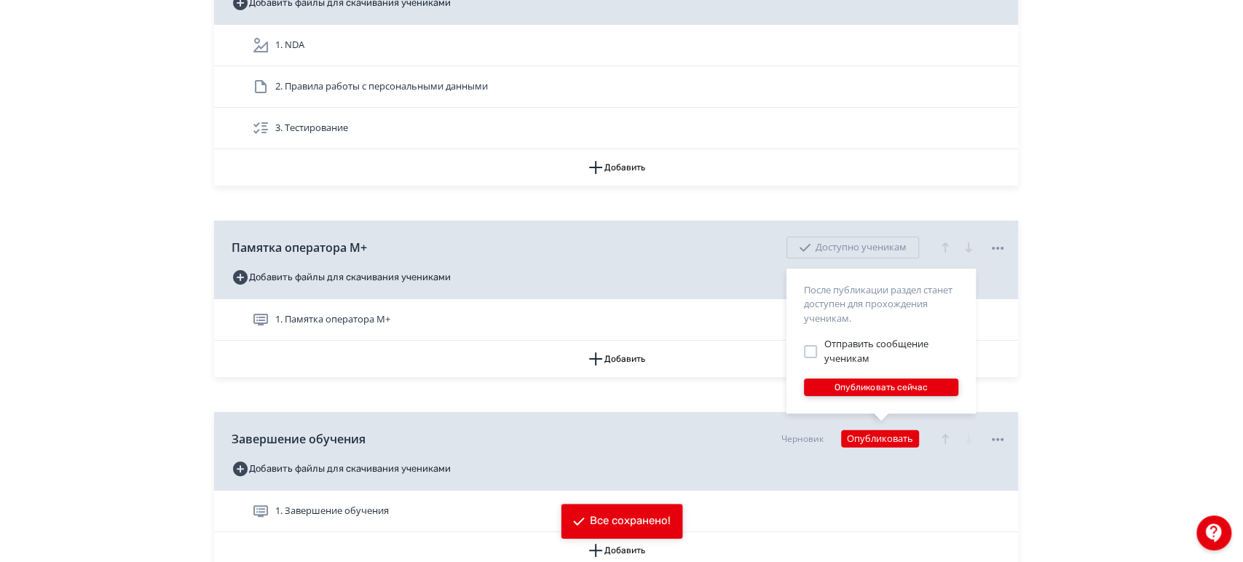
click at [890, 389] on button "Опубликовать сейчас" at bounding box center [881, 387] width 154 height 17
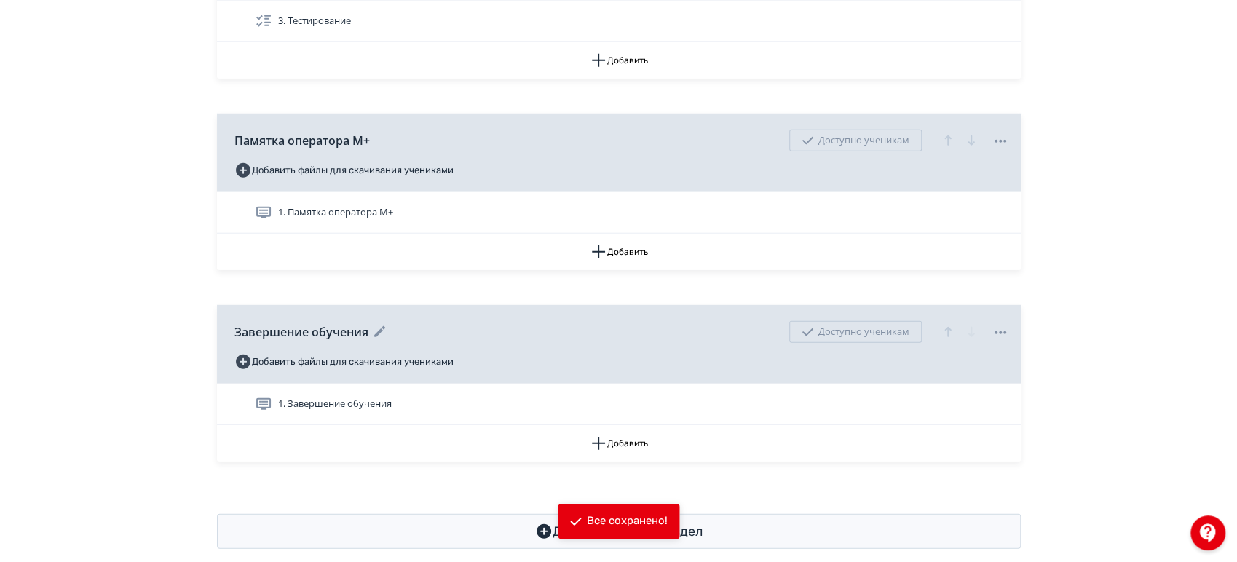
scroll to position [10067, 0]
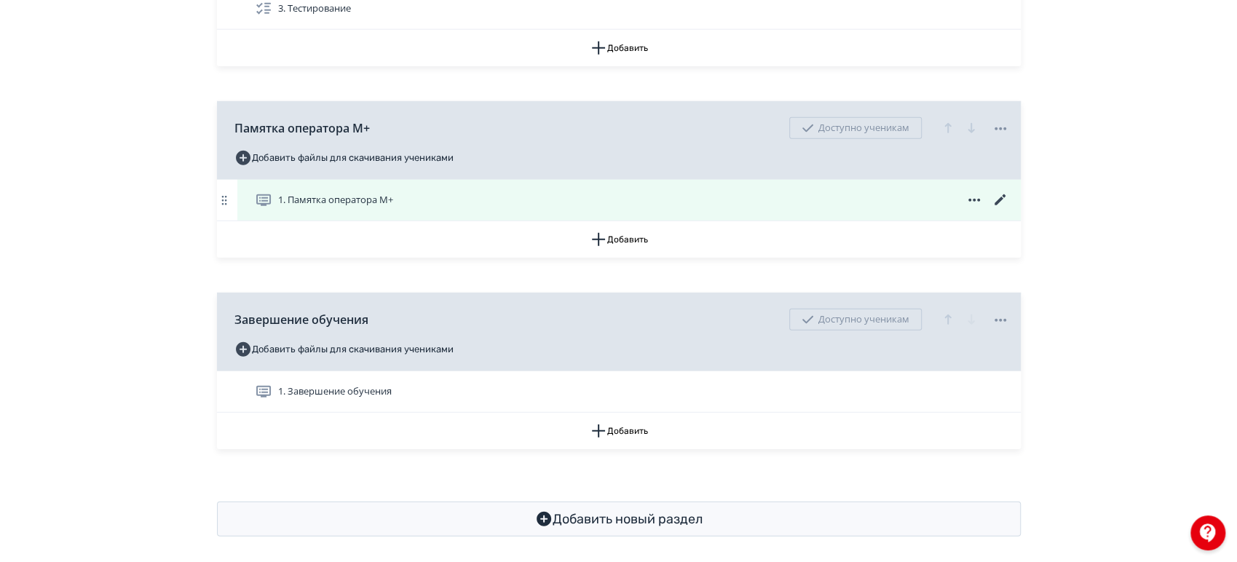
click at [630, 180] on div "1. Памятка оператора М+" at bounding box center [628, 200] width 783 height 41
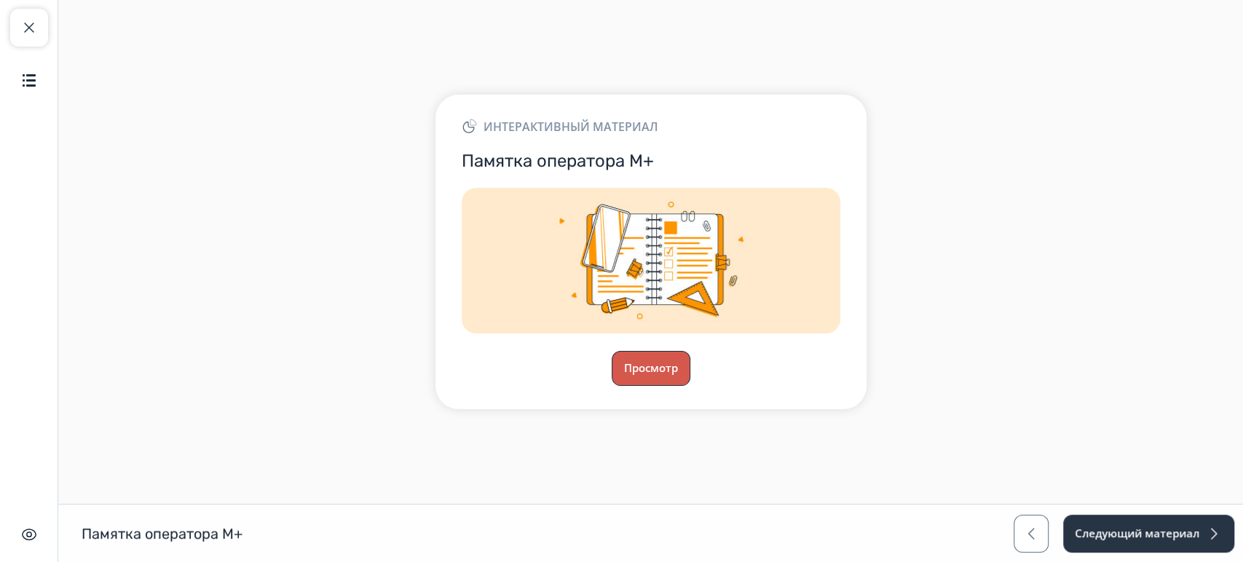
click at [652, 368] on button "Просмотр" at bounding box center [650, 368] width 79 height 35
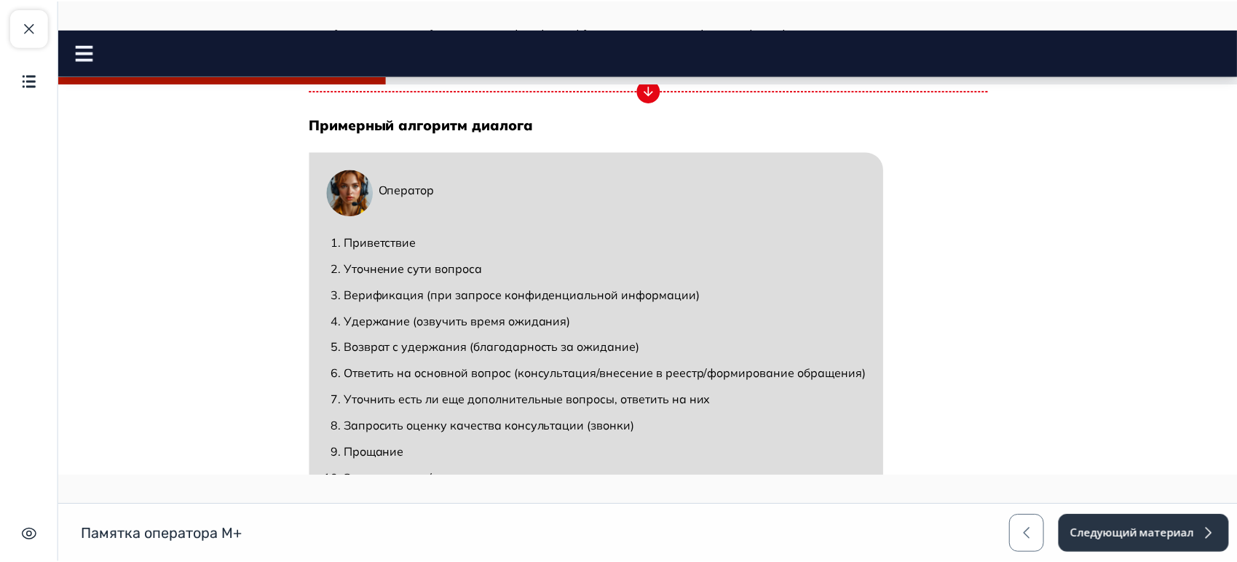
scroll to position [728, 0]
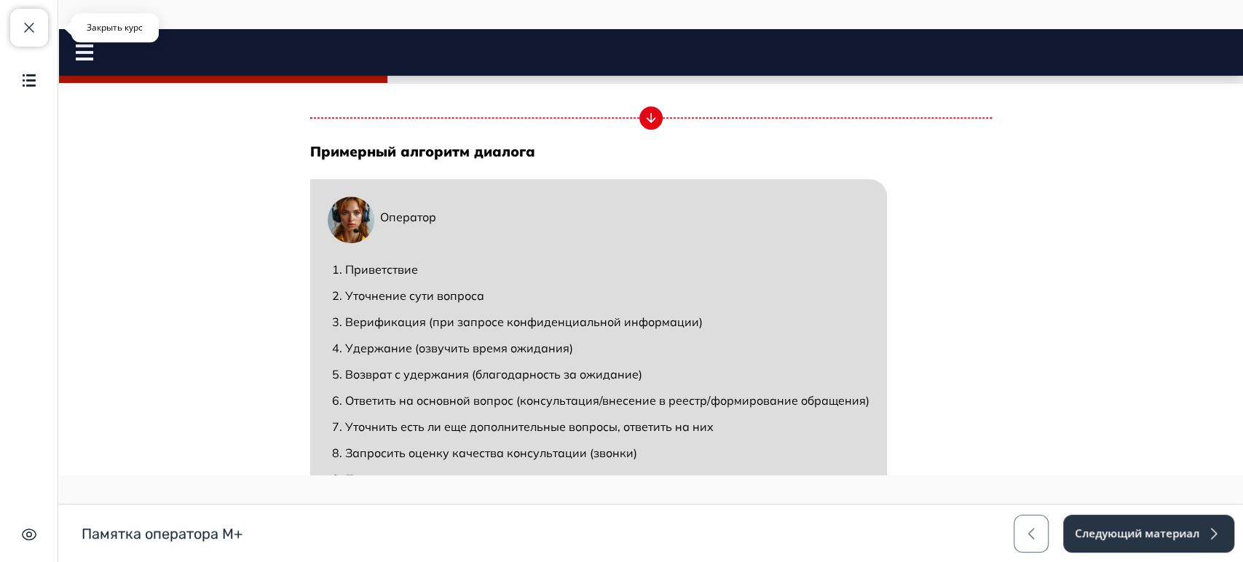
click at [15, 28] on button "Закрыть курс" at bounding box center [29, 28] width 38 height 38
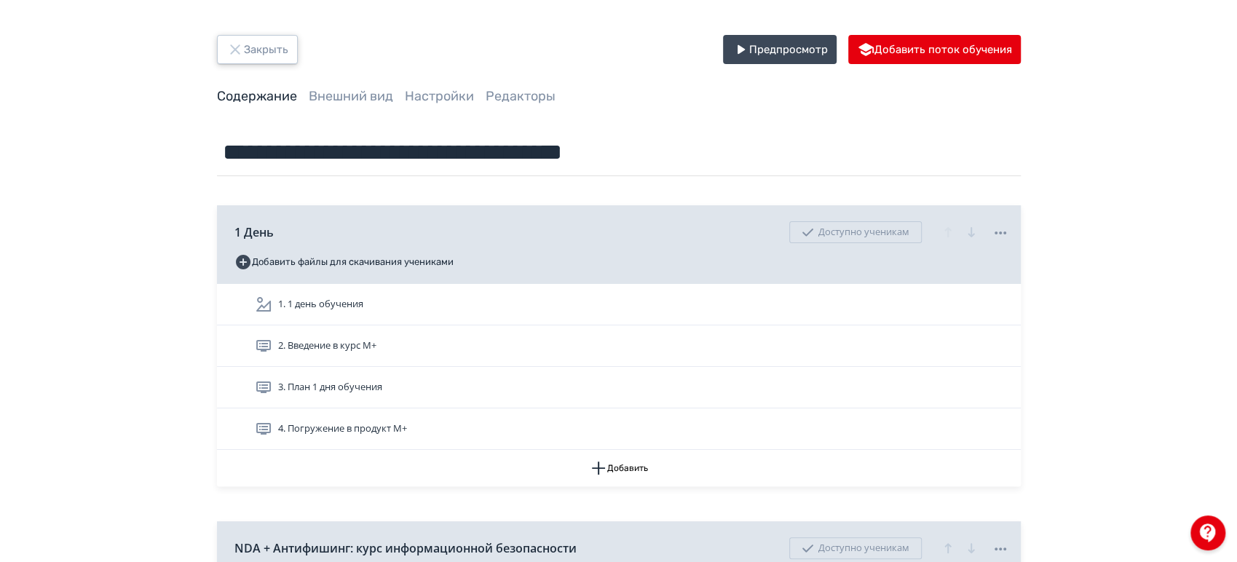
click at [284, 55] on button "Закрыть" at bounding box center [257, 49] width 81 height 29
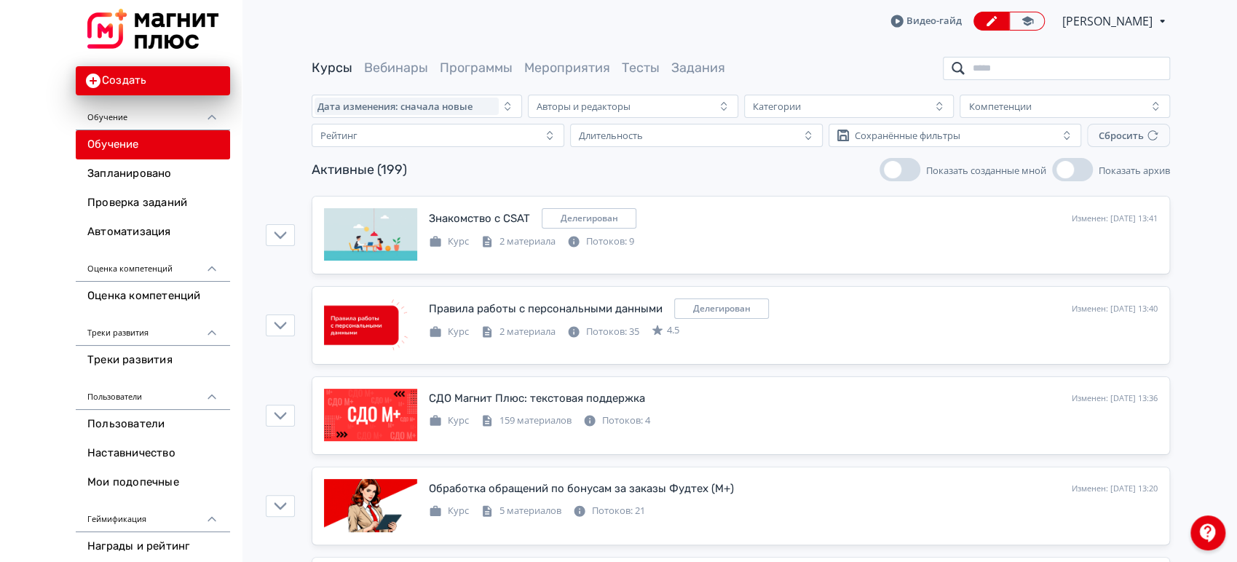
click at [1065, 69] on input "search" at bounding box center [1056, 68] width 227 height 23
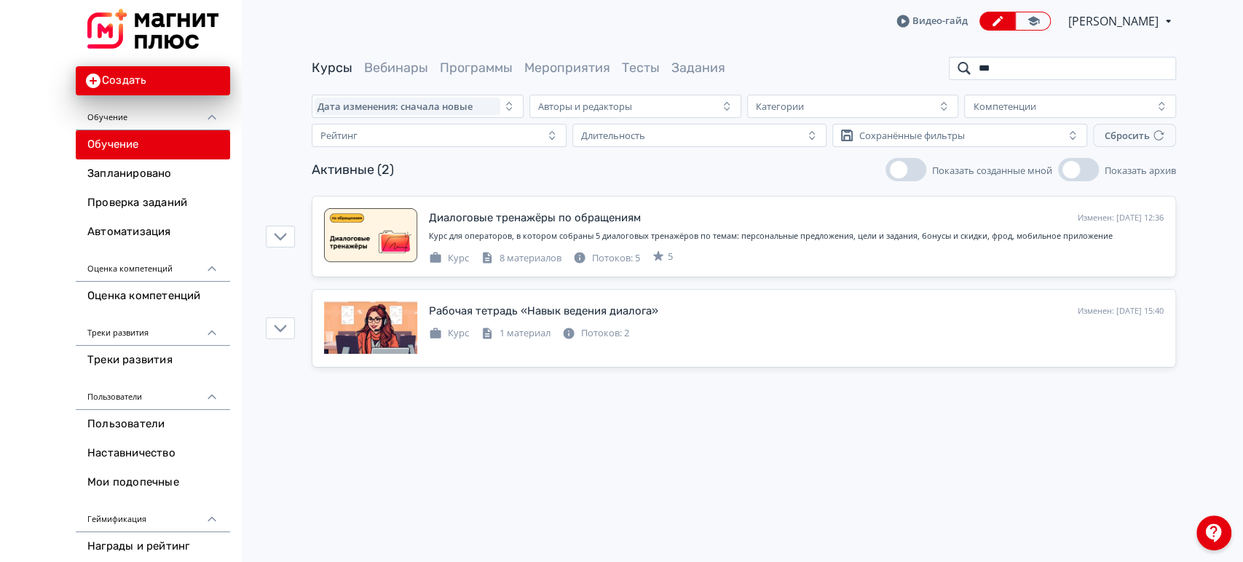
type input "***"
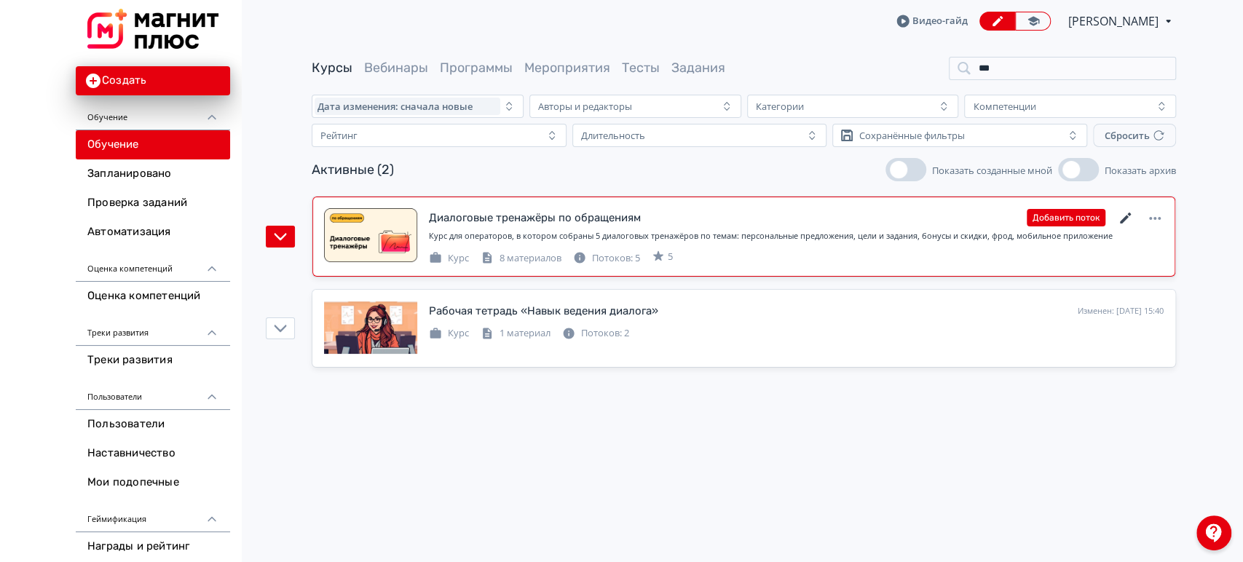
click at [1125, 218] on icon at bounding box center [1125, 218] width 11 height 11
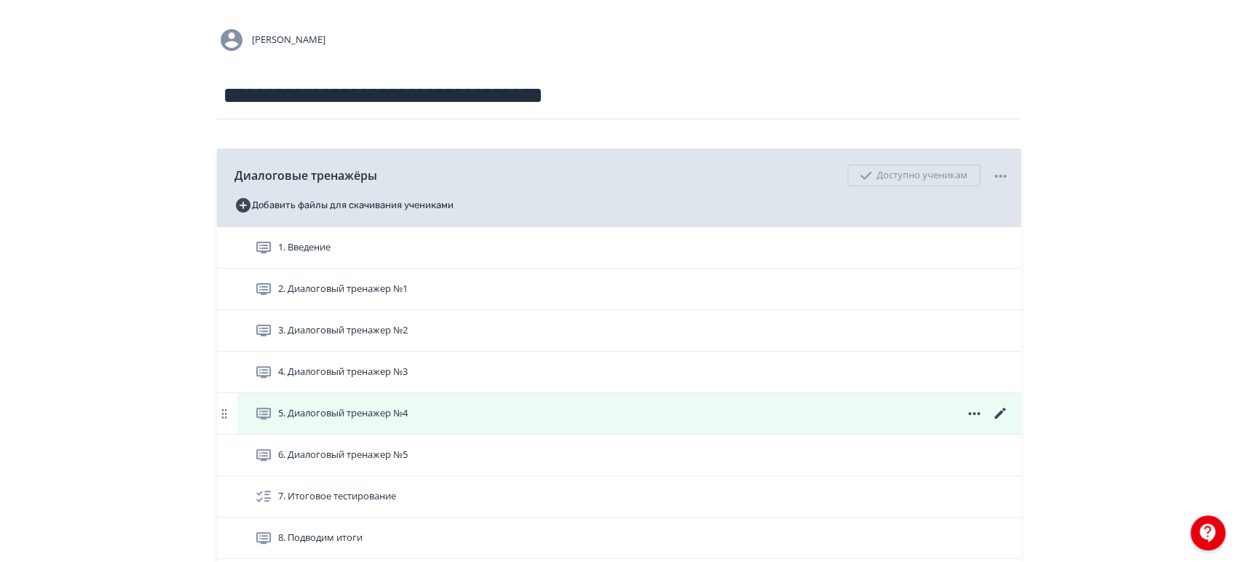
scroll to position [162, 0]
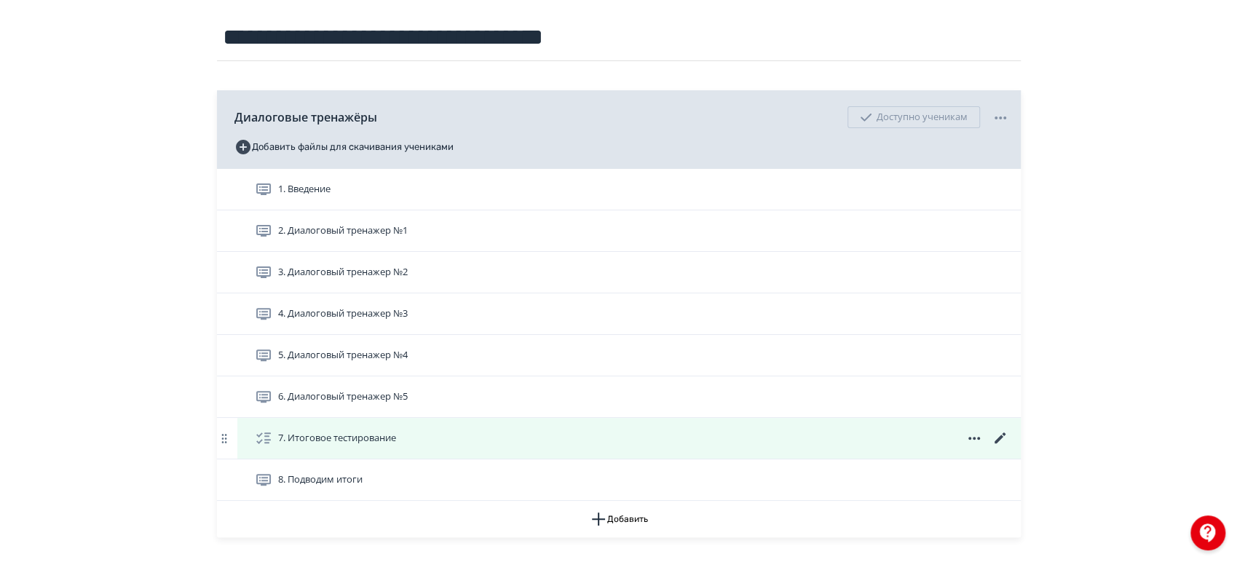
click at [1005, 435] on icon at bounding box center [999, 437] width 17 height 17
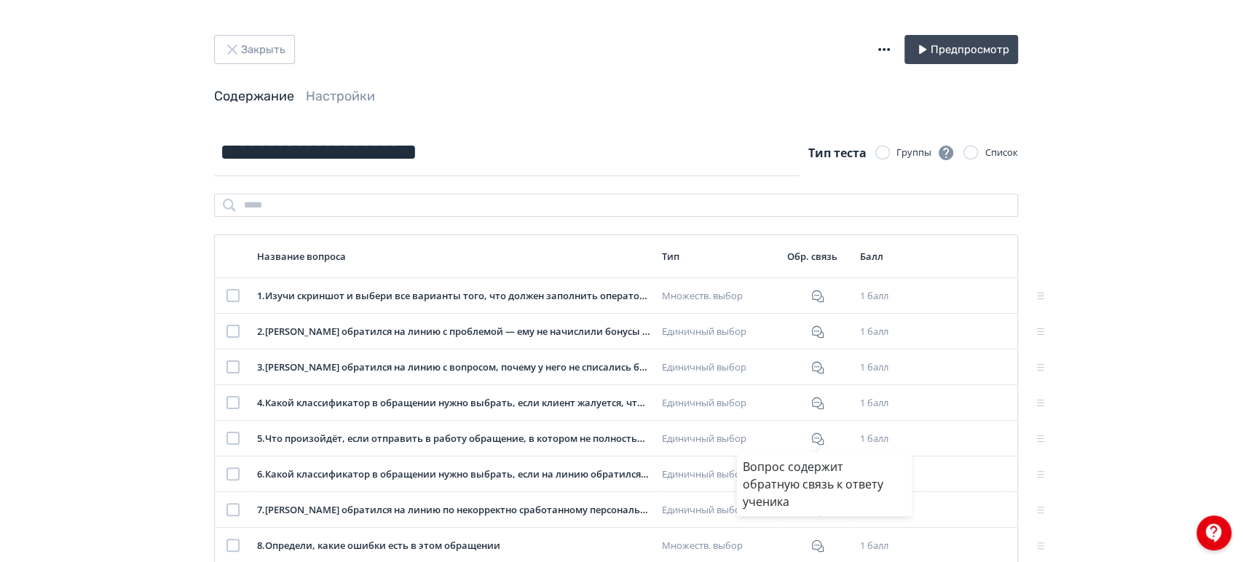
click at [312, 93] on div "Вопрос содержит обратную связь к ответу ученика" at bounding box center [621, 281] width 1243 height 562
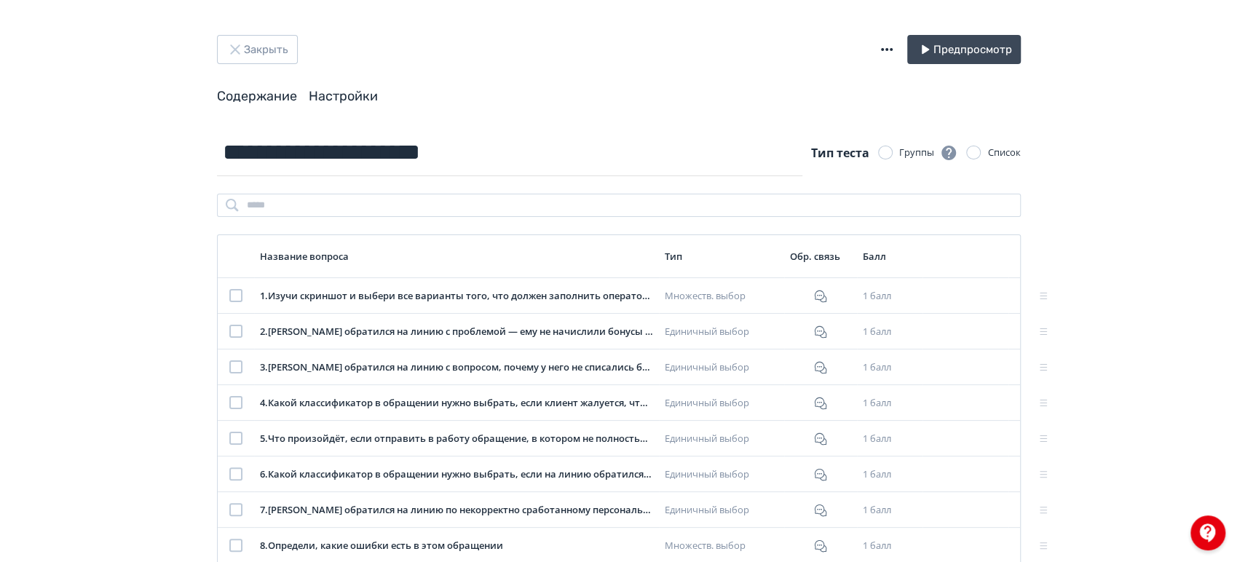
click at [350, 99] on link "Настройки" at bounding box center [343, 96] width 69 height 16
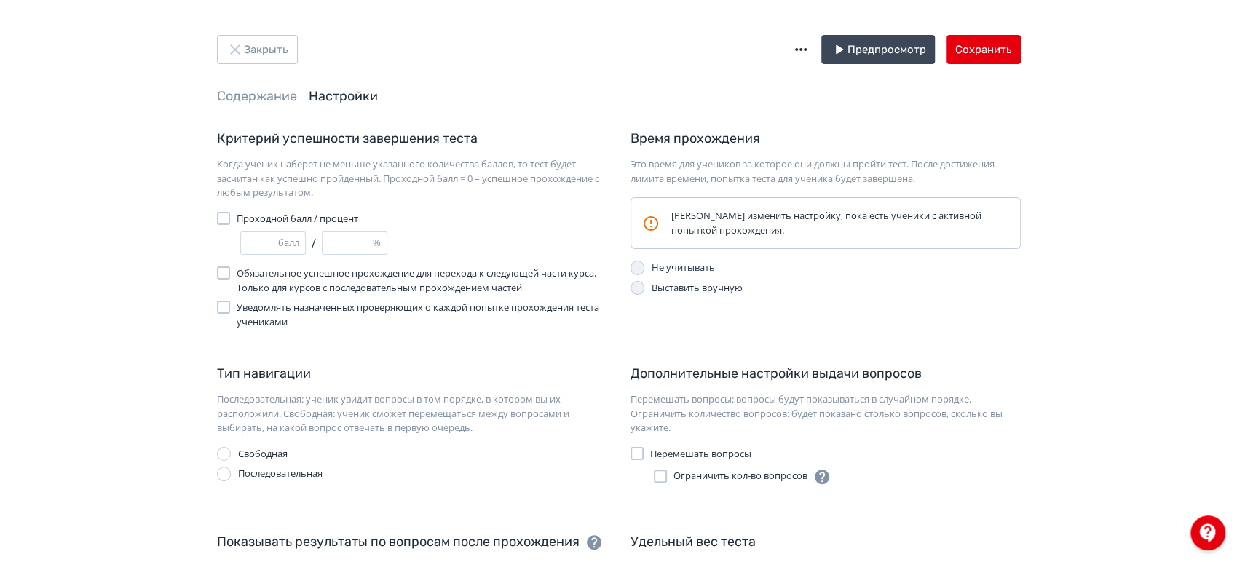
click at [263, 109] on div "Закрыть Предпросмотр Сохранить Содержание Настройки" at bounding box center [618, 82] width 873 height 94
click at [267, 98] on link "Содержание" at bounding box center [257, 96] width 80 height 16
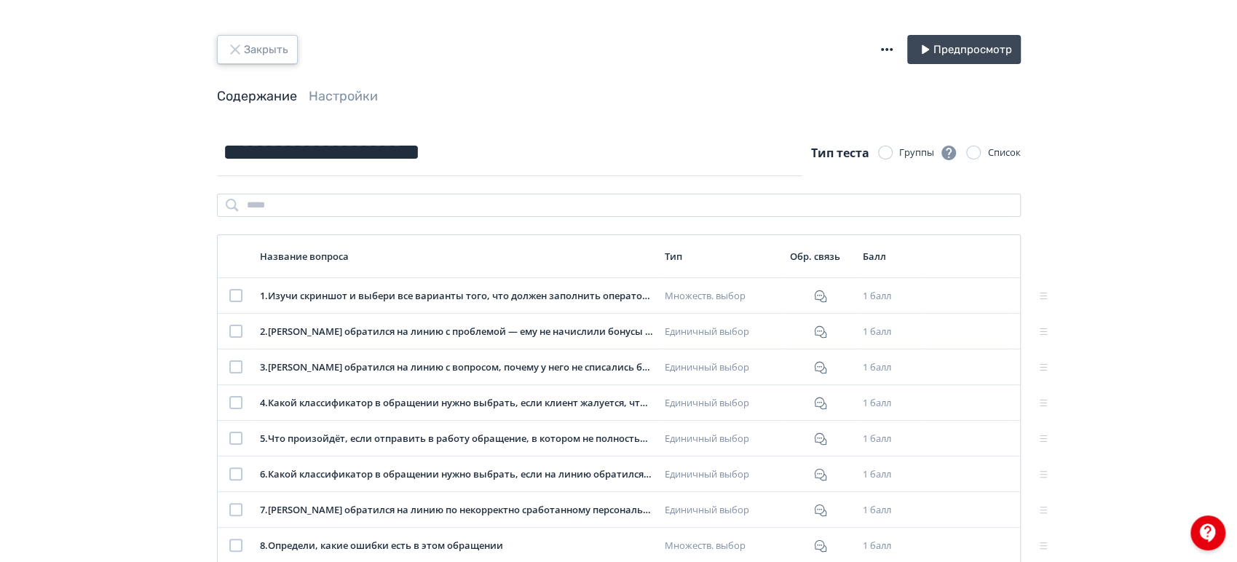
click at [269, 35] on button "Закрыть" at bounding box center [257, 49] width 81 height 29
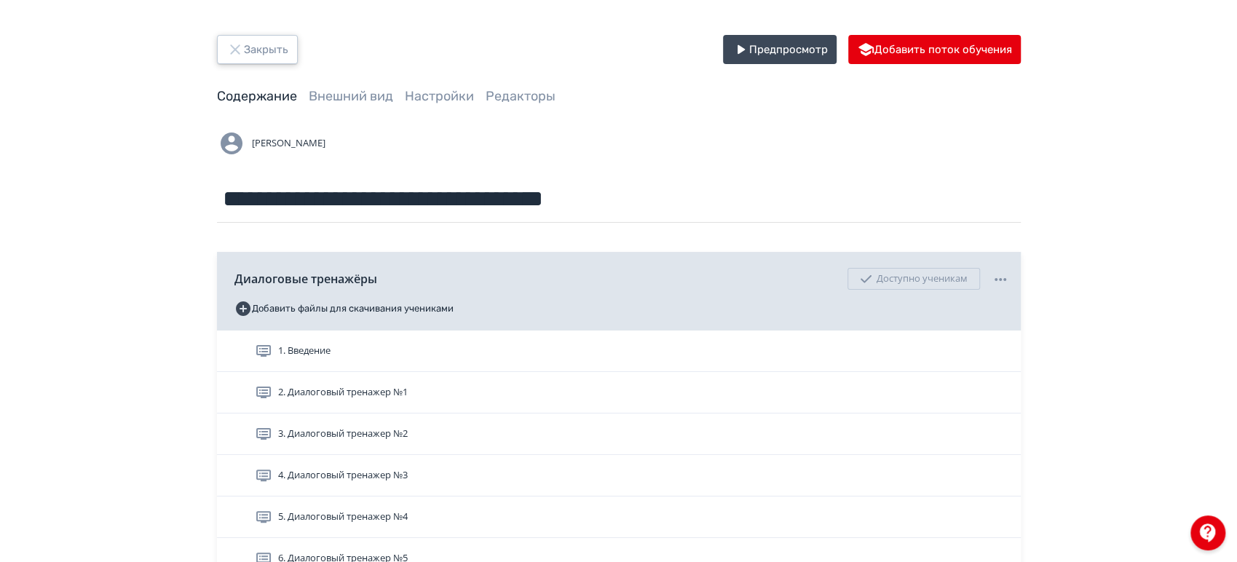
click at [274, 63] on button "Закрыть" at bounding box center [257, 49] width 81 height 29
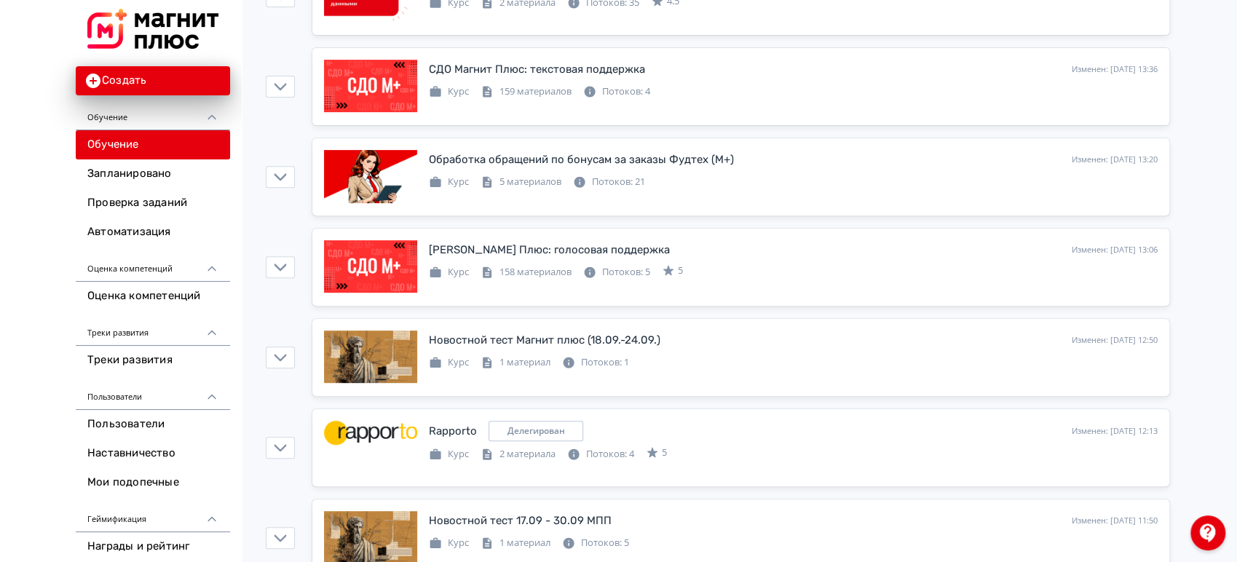
scroll to position [323, 0]
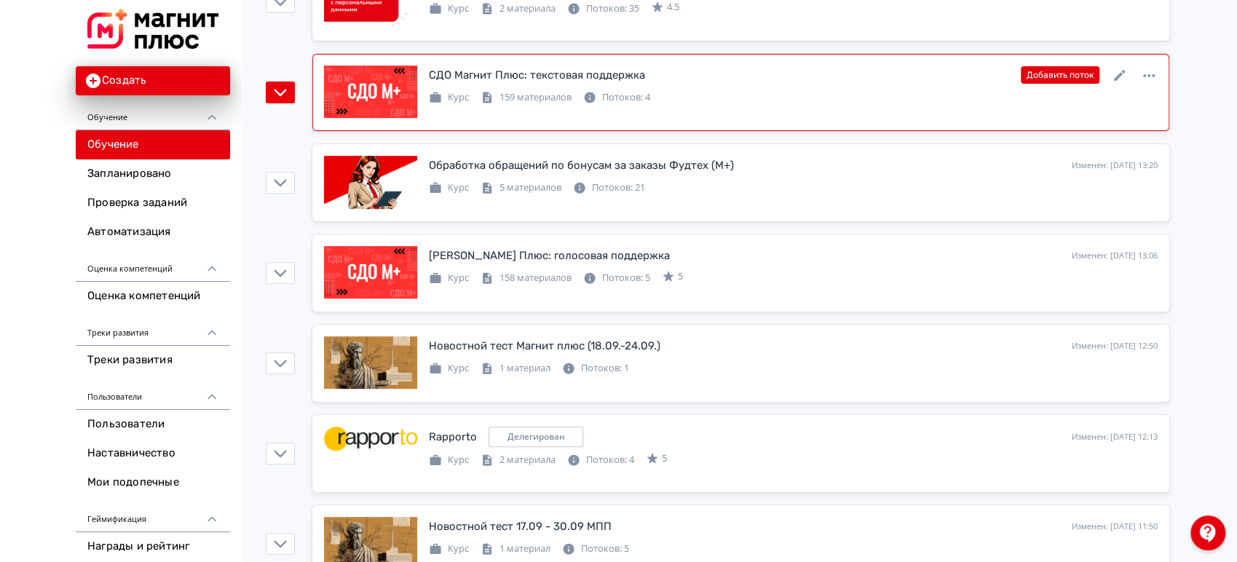
click at [1123, 66] on link at bounding box center [1119, 75] width 17 height 19
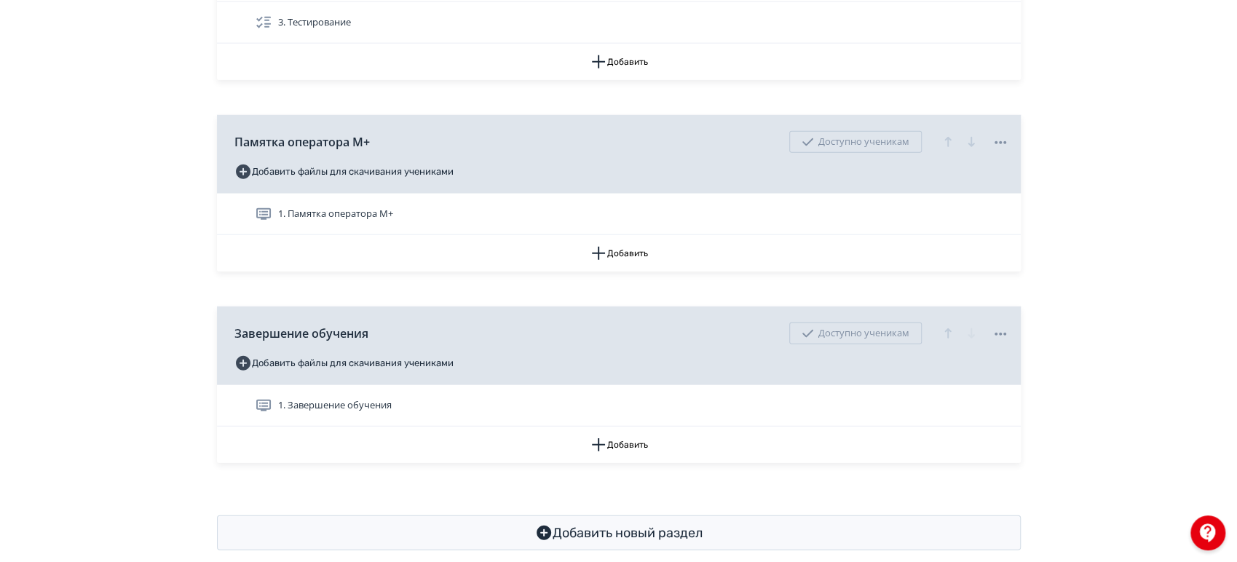
scroll to position [10067, 0]
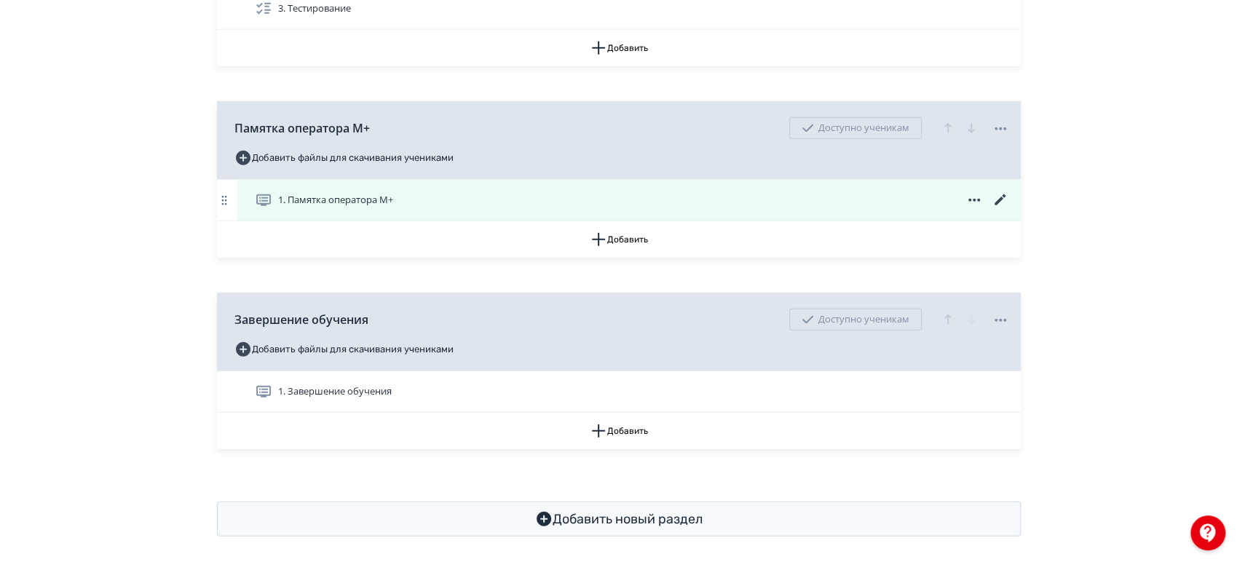
click at [694, 191] on div "1. Памятка оператора М+" at bounding box center [632, 199] width 754 height 17
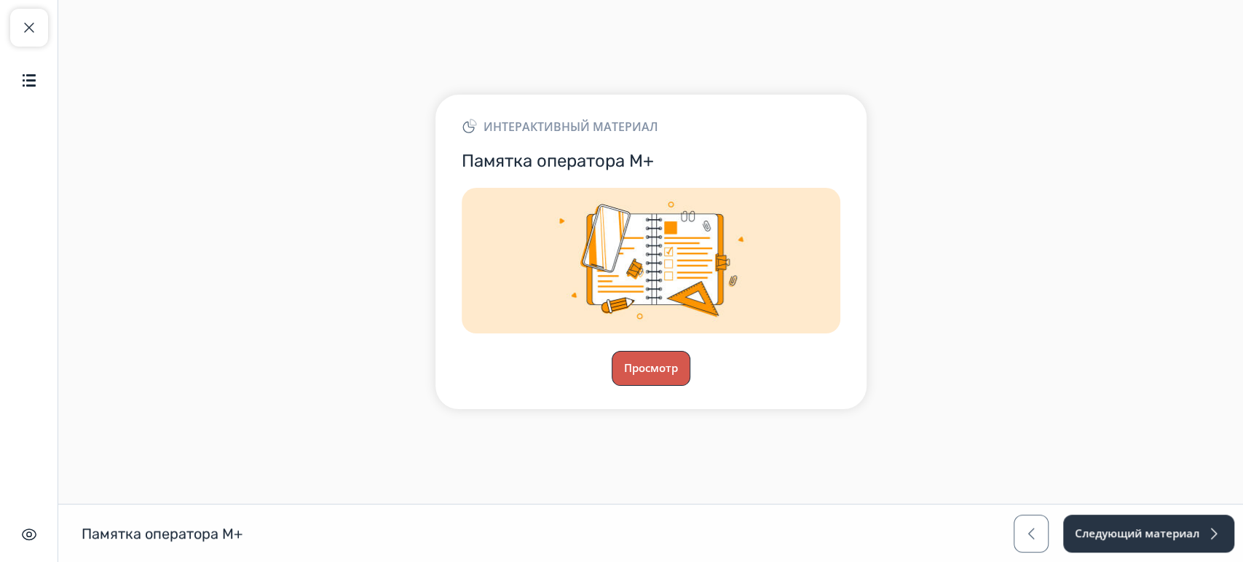
click at [649, 375] on button "Просмотр" at bounding box center [650, 368] width 79 height 35
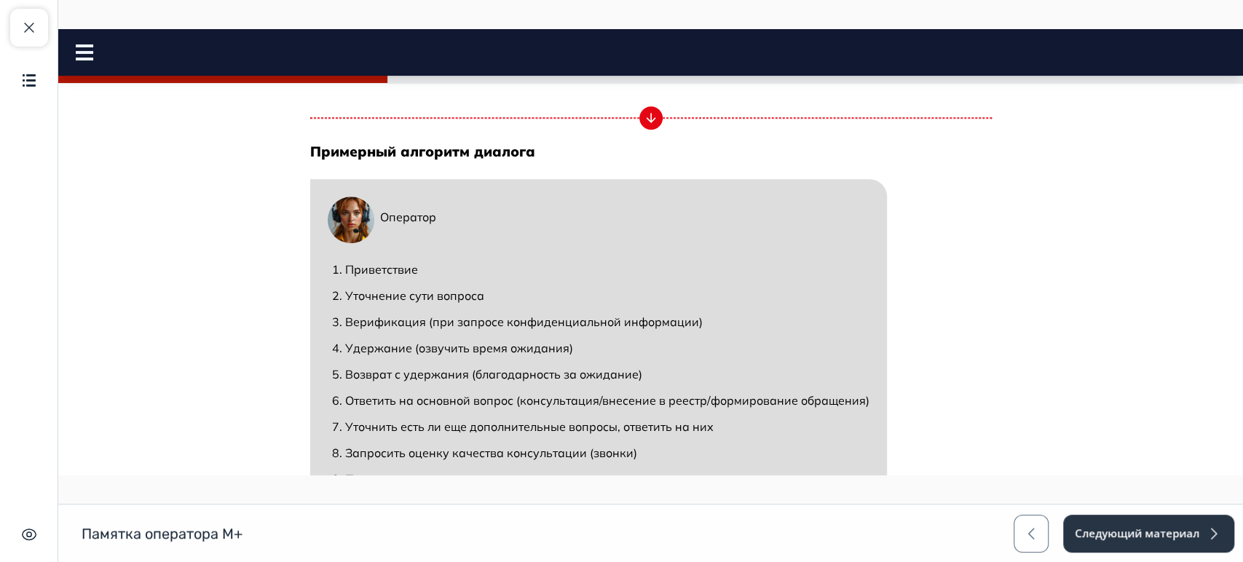
scroll to position [809, 0]
